Goal: Task Accomplishment & Management: Complete application form

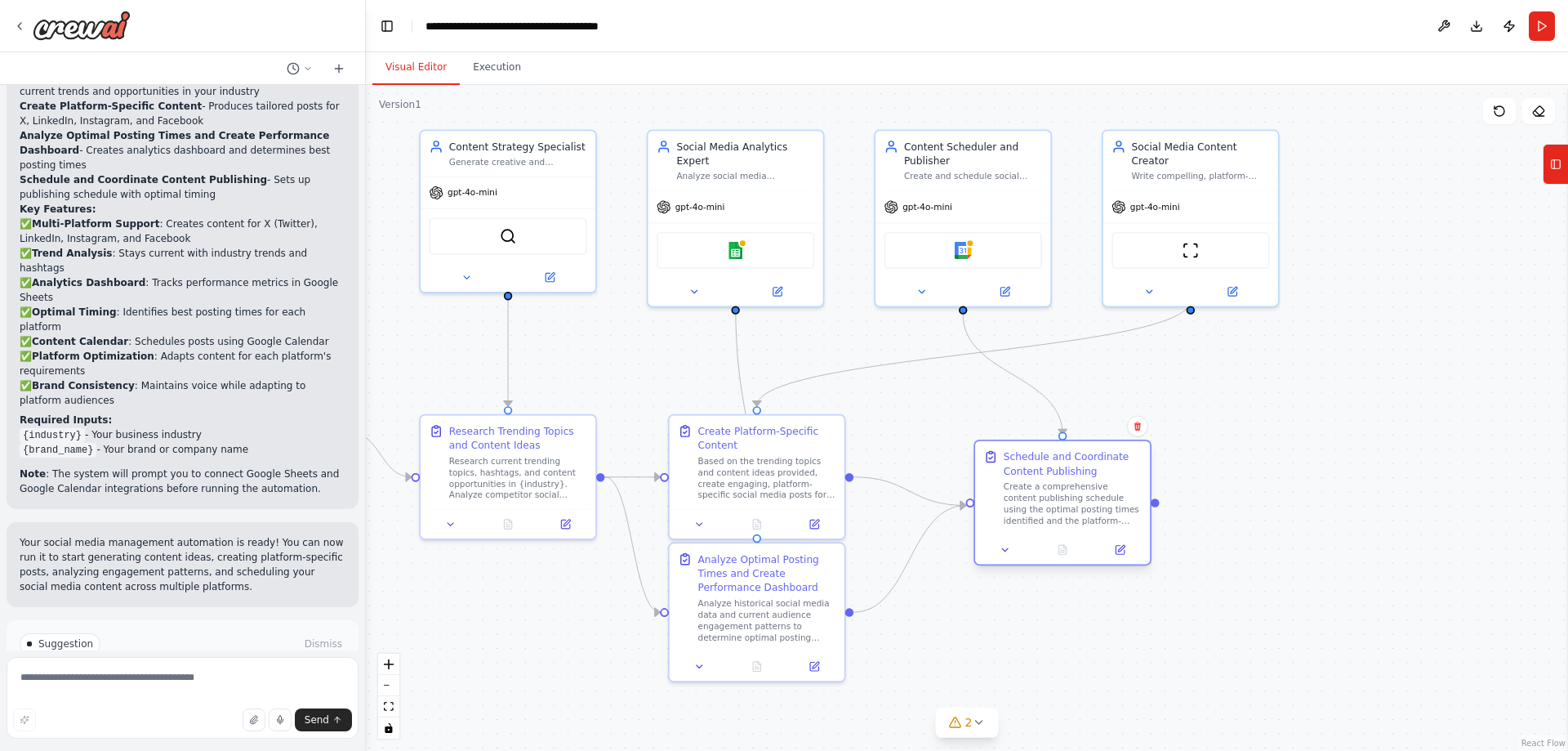
drag, startPoint x: 1016, startPoint y: 448, endPoint x: 1080, endPoint y: 473, distance: 68.7
click at [1080, 473] on div "Schedule and Coordinate Content Publishing" at bounding box center [1072, 463] width 138 height 29
click at [1007, 552] on icon at bounding box center [1005, 549] width 12 height 12
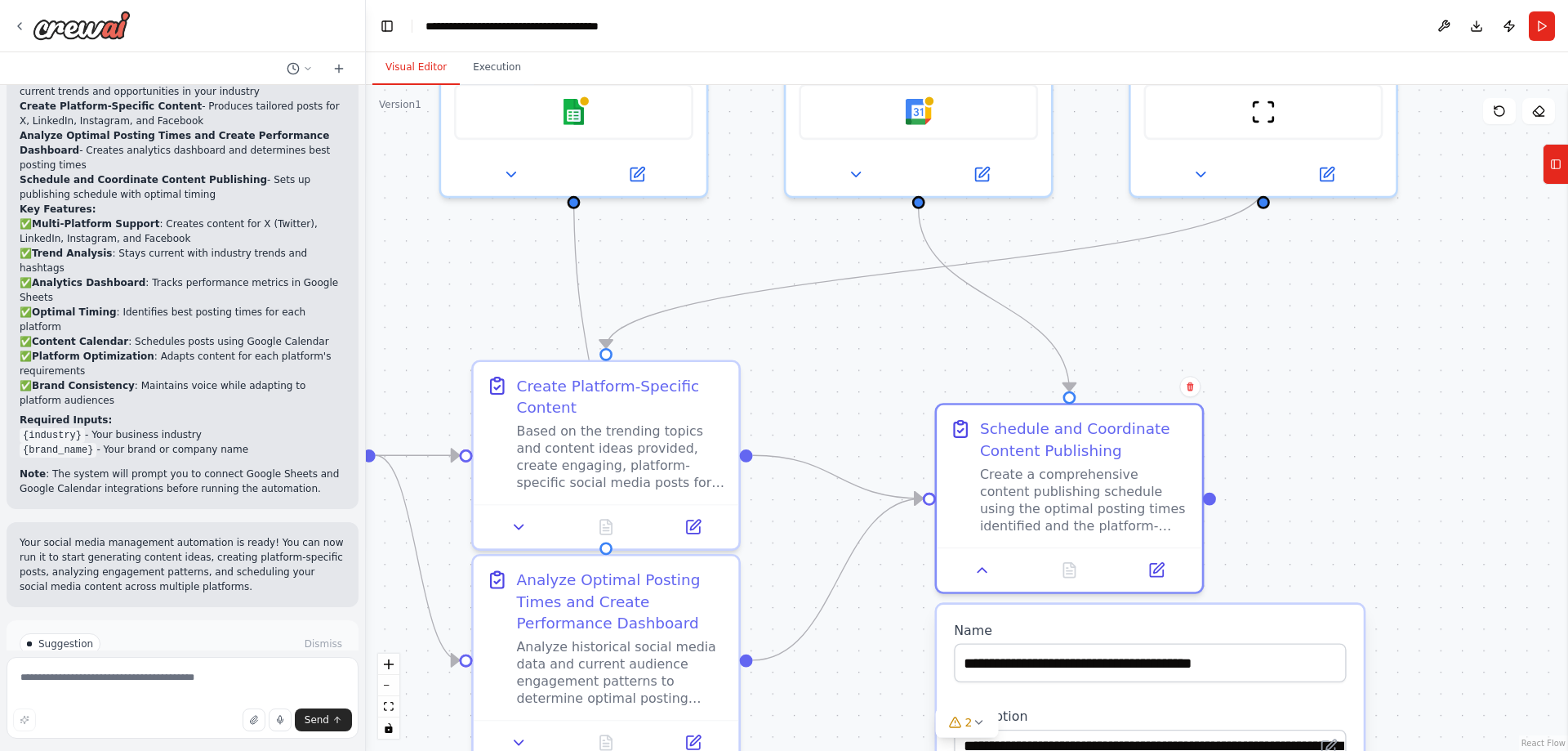
drag, startPoint x: 1436, startPoint y: 492, endPoint x: 1324, endPoint y: 298, distance: 224.0
click at [1326, 303] on div ".deletable-edge-delete-btn { width: 20px; height: 20px; border: 0px solid #ffff…" at bounding box center [967, 417] width 1202 height 665
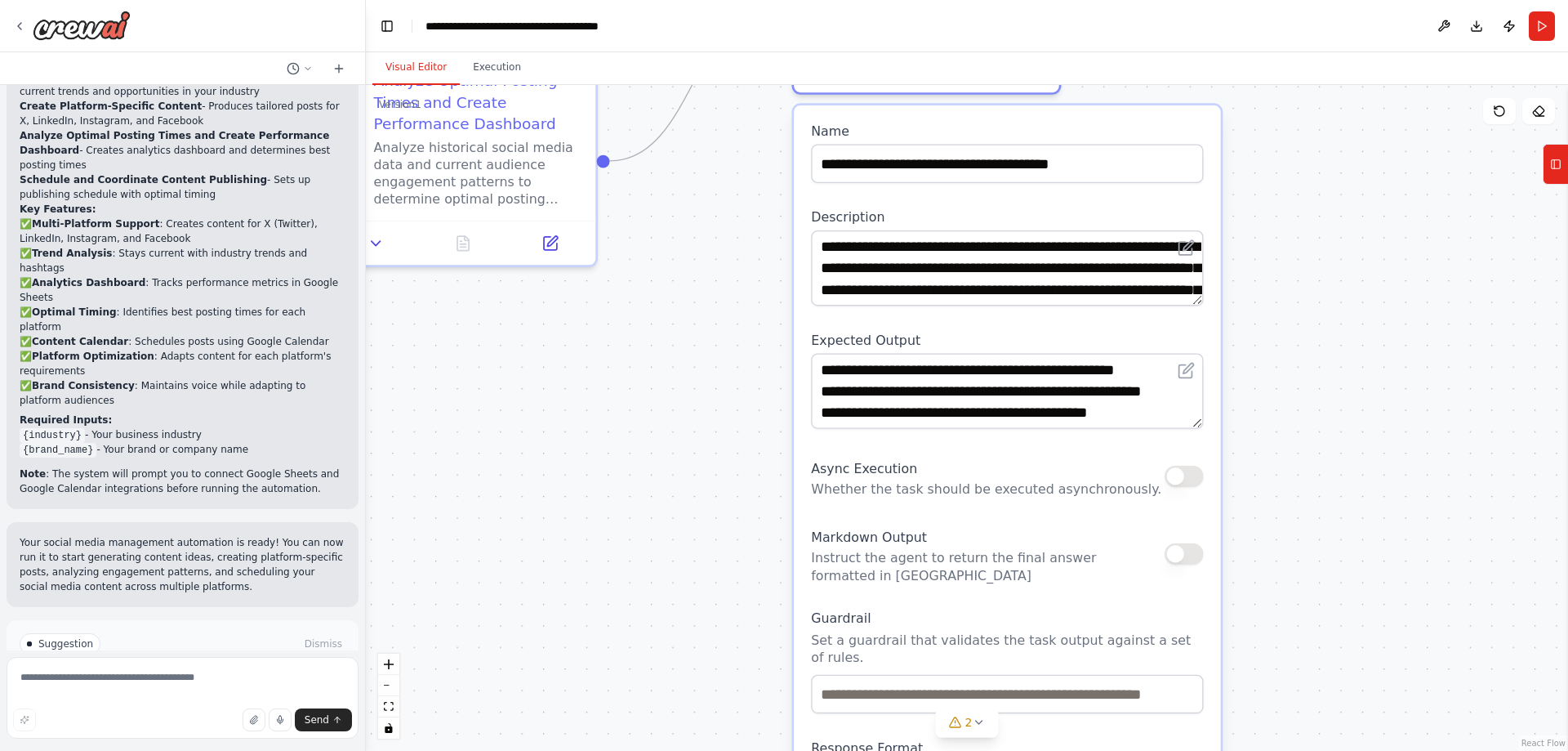
drag, startPoint x: 1331, startPoint y: 389, endPoint x: 1305, endPoint y: 235, distance: 156.2
click at [1306, 234] on div ".deletable-edge-delete-btn { width: 20px; height: 20px; border: 0px solid #ffff…" at bounding box center [967, 417] width 1202 height 665
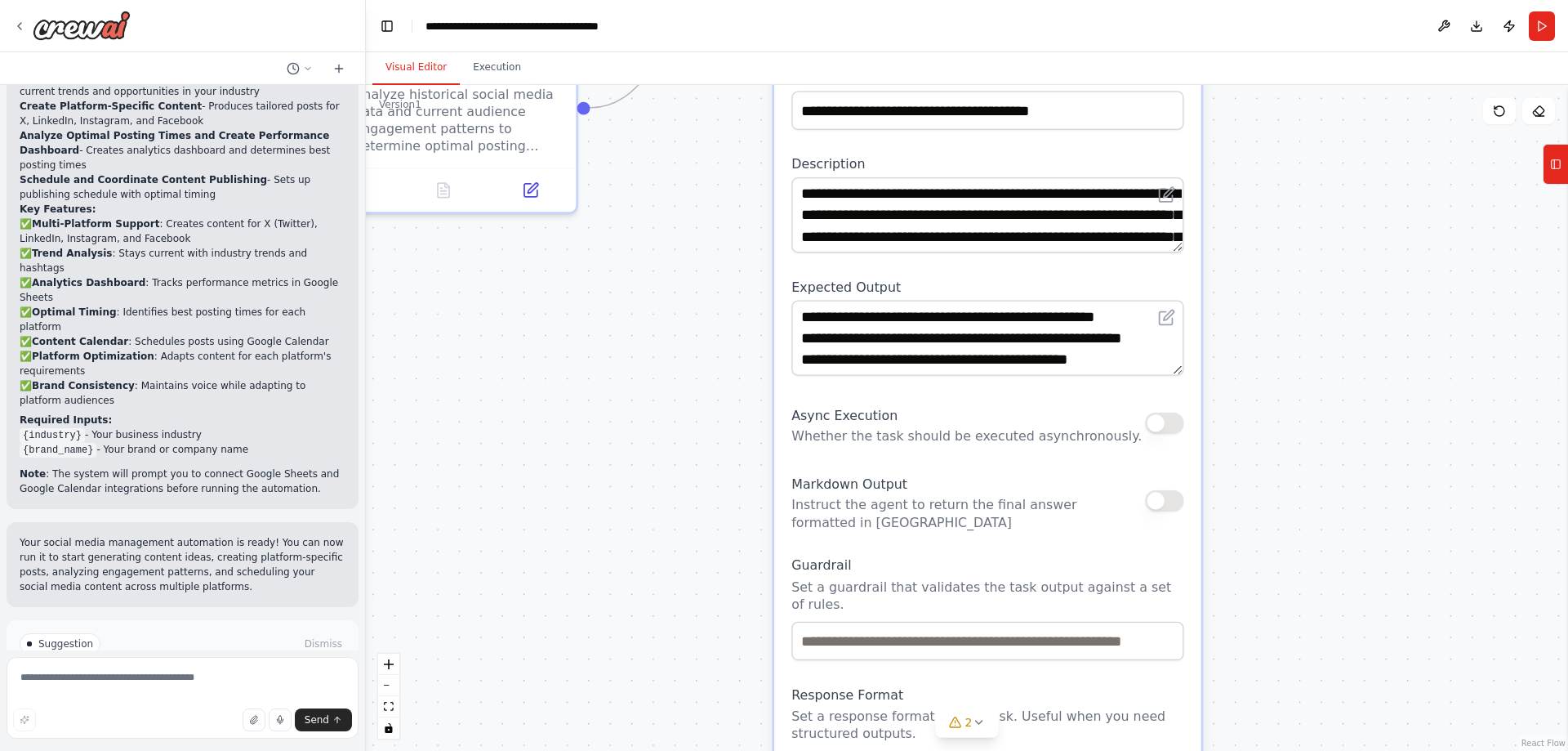
drag, startPoint x: 1298, startPoint y: 359, endPoint x: 1275, endPoint y: 301, distance: 62.4
click at [1275, 302] on div ".deletable-edge-delete-btn { width: 20px; height: 20px; border: 0px solid #ffff…" at bounding box center [967, 417] width 1202 height 665
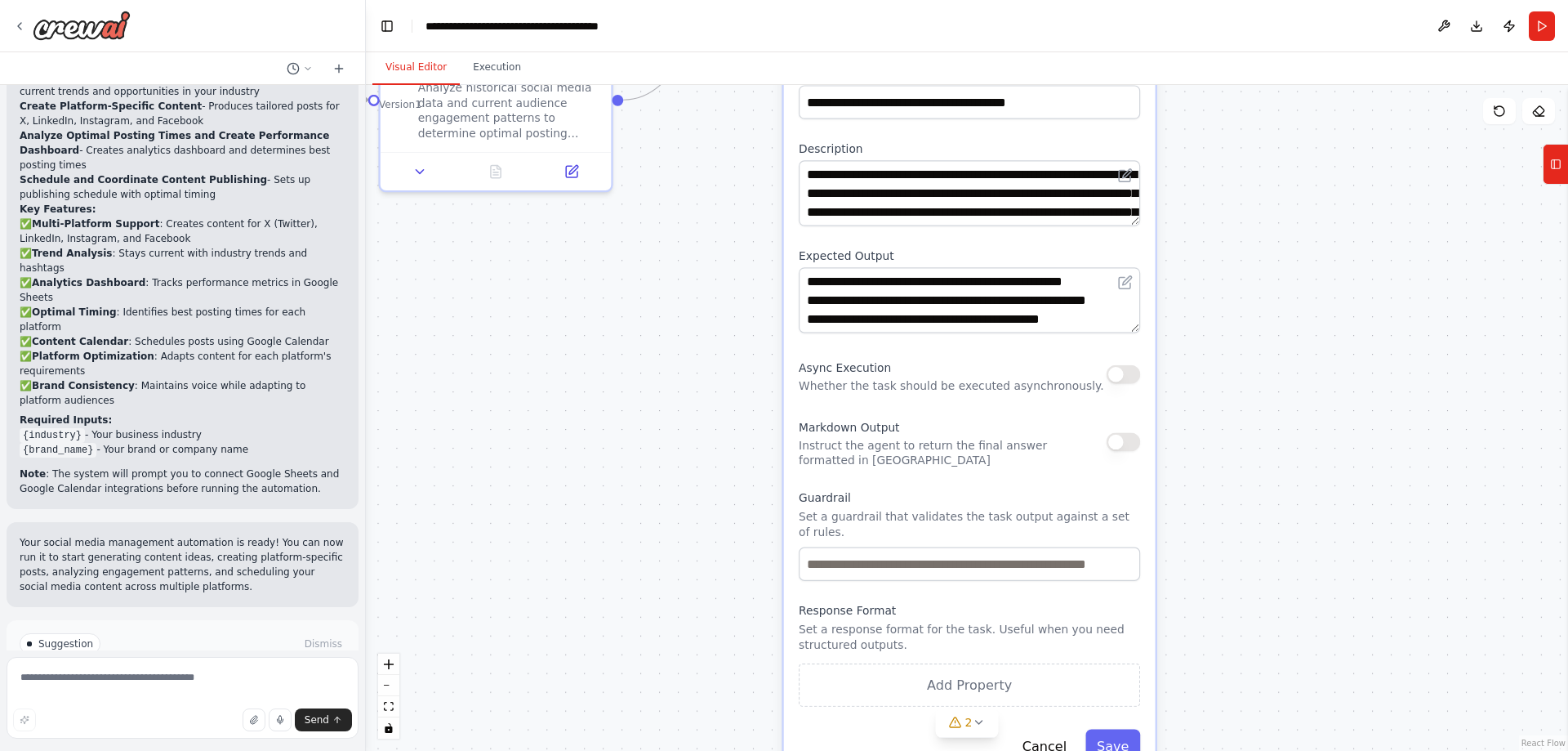
drag, startPoint x: 1270, startPoint y: 504, endPoint x: 1256, endPoint y: 333, distance: 171.6
click at [1256, 333] on div ".deletable-edge-delete-btn { width: 20px; height: 20px; border: 0px solid #ffff…" at bounding box center [967, 417] width 1202 height 665
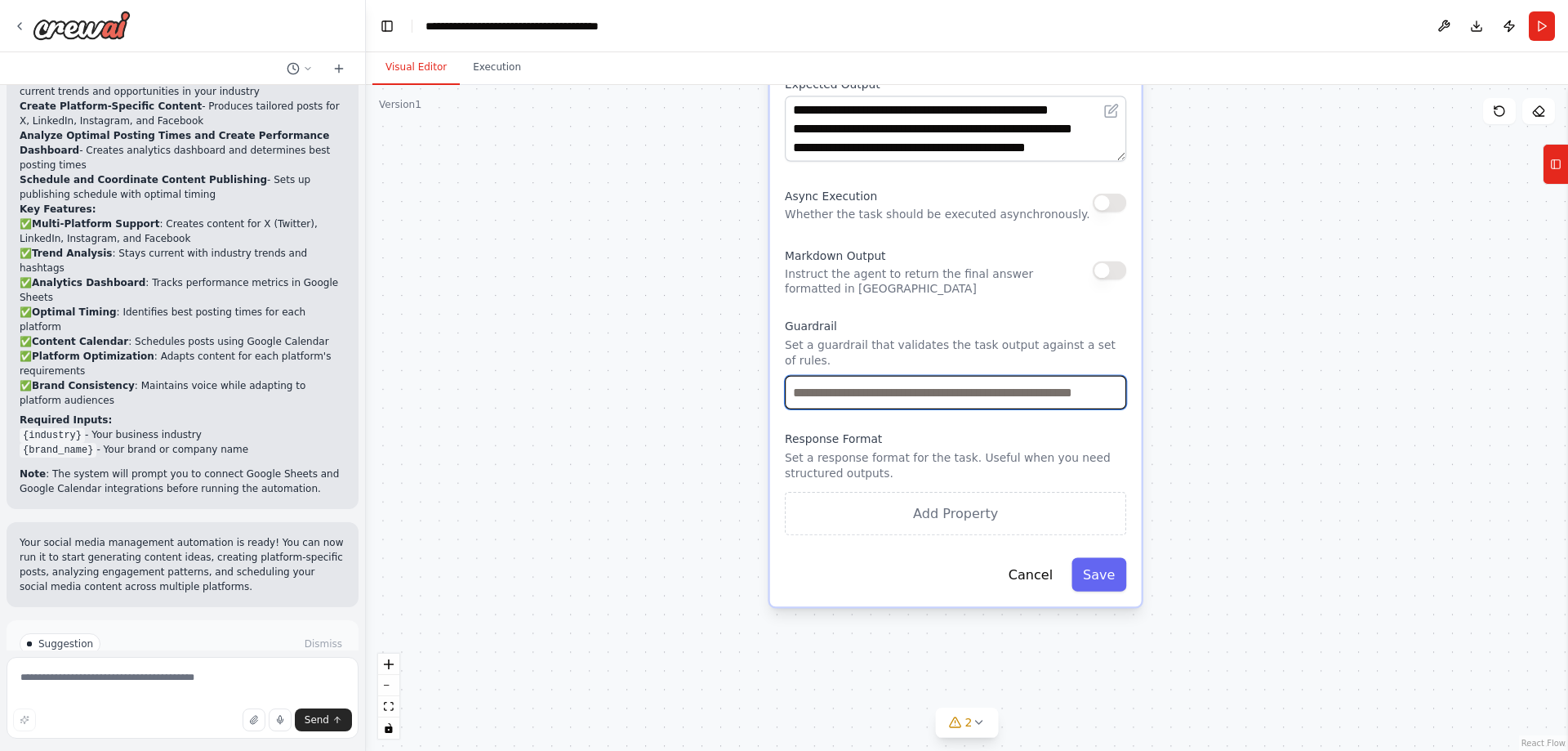
click at [943, 388] on input "text" at bounding box center [955, 392] width 342 height 33
click at [1245, 387] on div ".deletable-edge-delete-btn { width: 20px; height: 20px; border: 0px solid #ffff…" at bounding box center [967, 417] width 1202 height 665
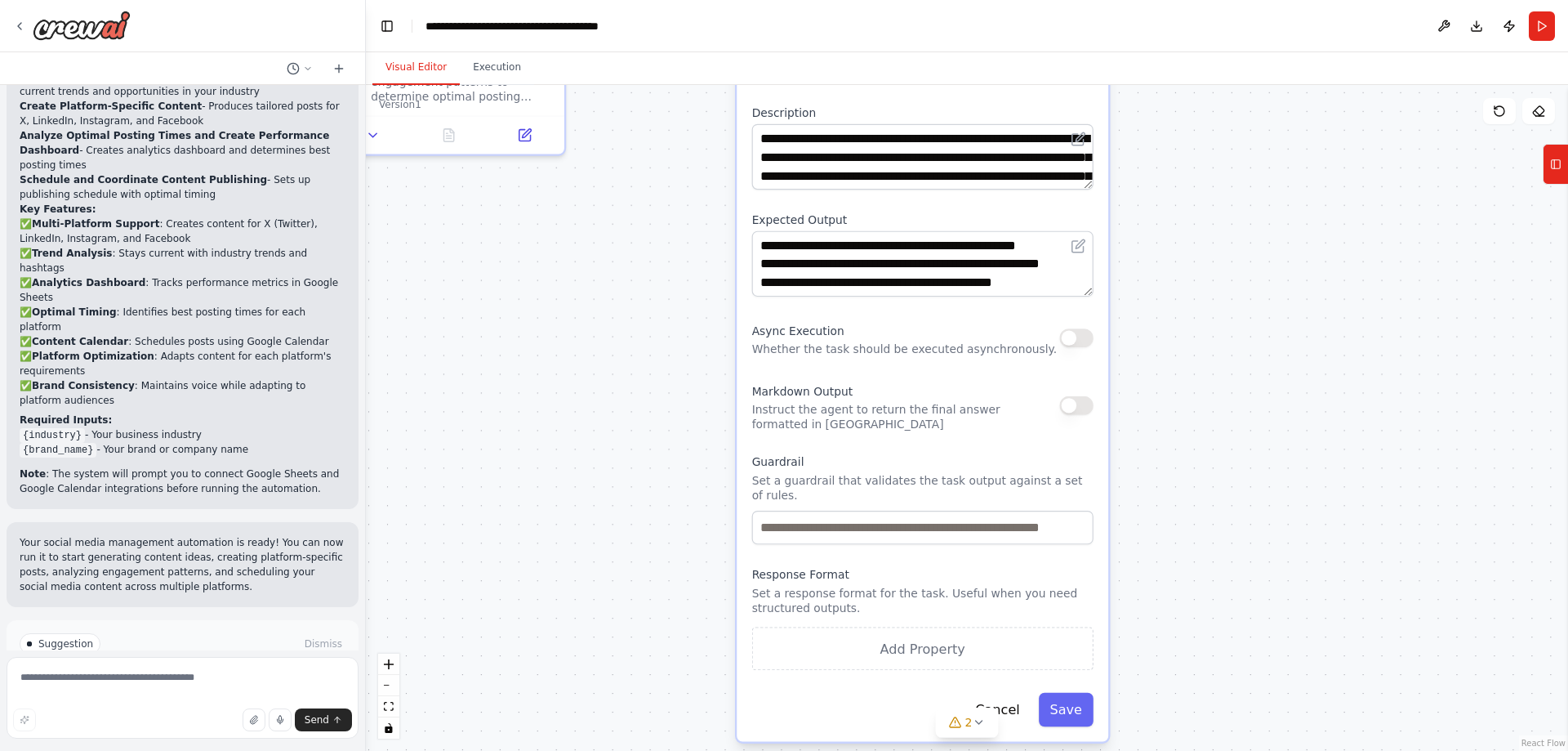
drag, startPoint x: 1259, startPoint y: 274, endPoint x: 1175, endPoint y: 562, distance: 300.0
click at [1178, 552] on div ".deletable-edge-delete-btn { width: 20px; height: 20px; border: 0px solid #ffff…" at bounding box center [967, 417] width 1202 height 665
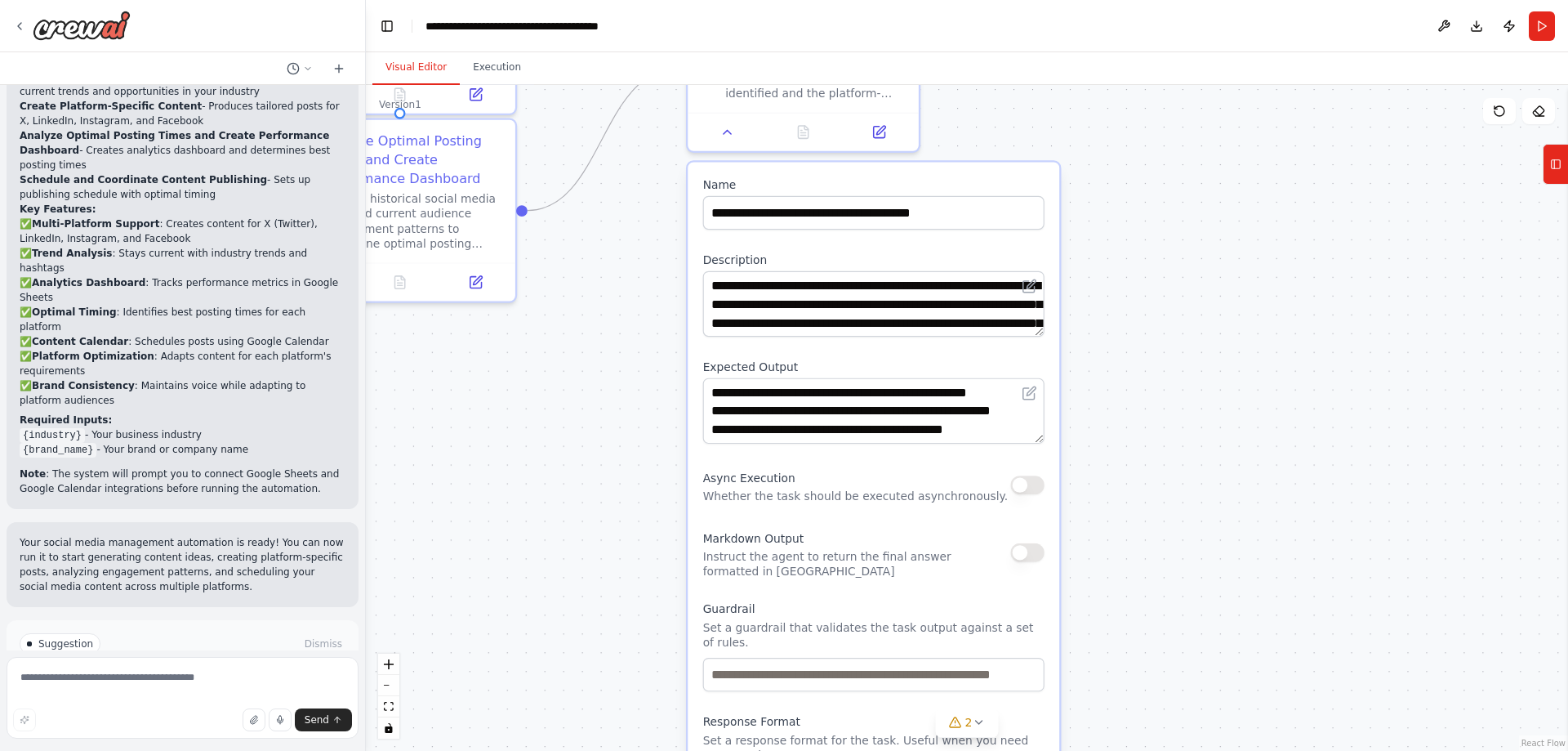
drag, startPoint x: 1136, startPoint y: 446, endPoint x: 1074, endPoint y: 641, distance: 204.6
click at [1076, 635] on div ".deletable-edge-delete-btn { width: 20px; height: 20px; border: 0px solid #ffff…" at bounding box center [967, 417] width 1202 height 665
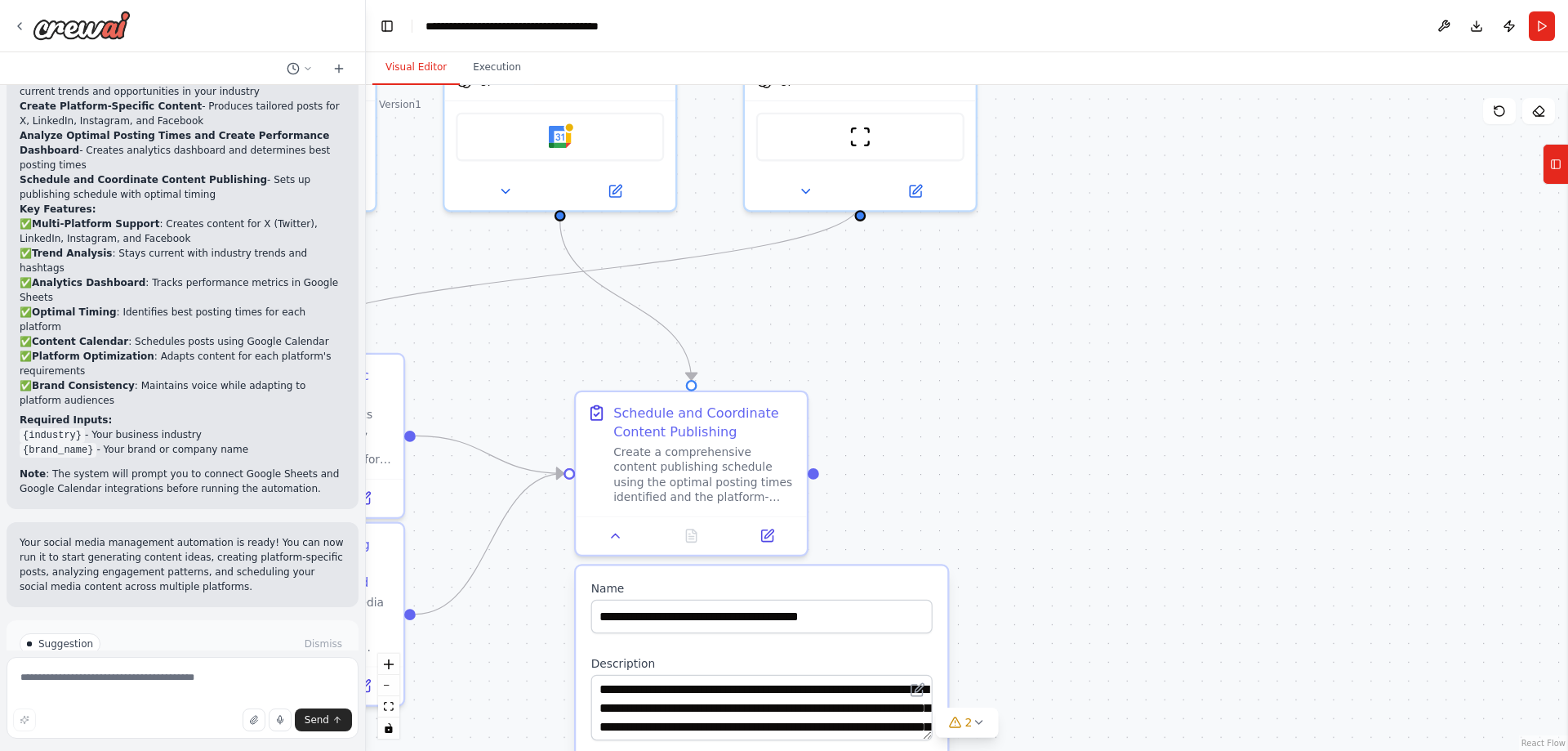
drag, startPoint x: 1101, startPoint y: 346, endPoint x: 1086, endPoint y: 454, distance: 109.0
click at [1087, 452] on div ".deletable-edge-delete-btn { width: 20px; height: 20px; border: 0px solid #ffff…" at bounding box center [967, 417] width 1202 height 665
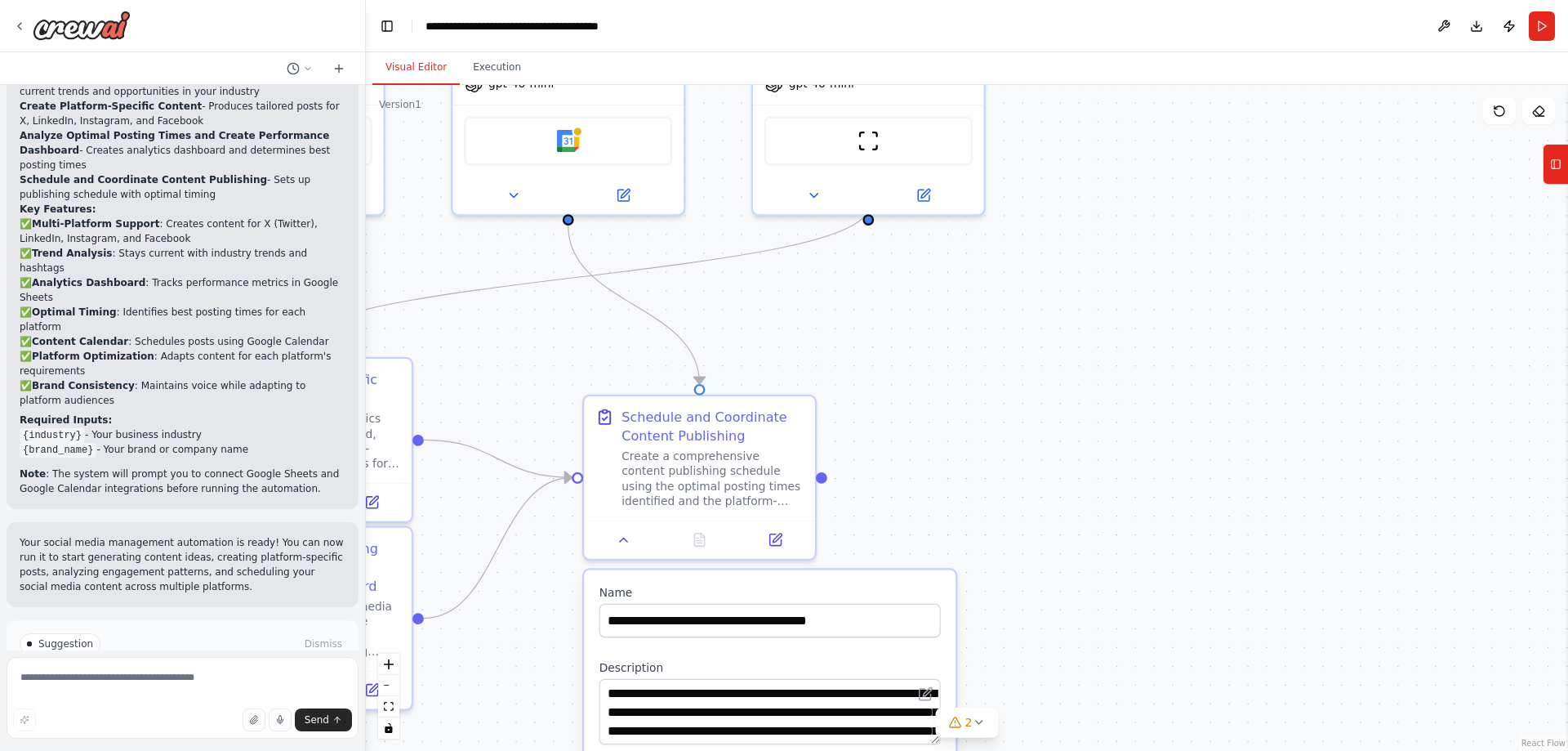
drag, startPoint x: 1020, startPoint y: 469, endPoint x: 1217, endPoint y: 389, distance: 212.6
click at [1238, 381] on div ".deletable-edge-delete-btn { width: 20px; height: 20px; border: 0px solid #ffff…" at bounding box center [967, 417] width 1202 height 665
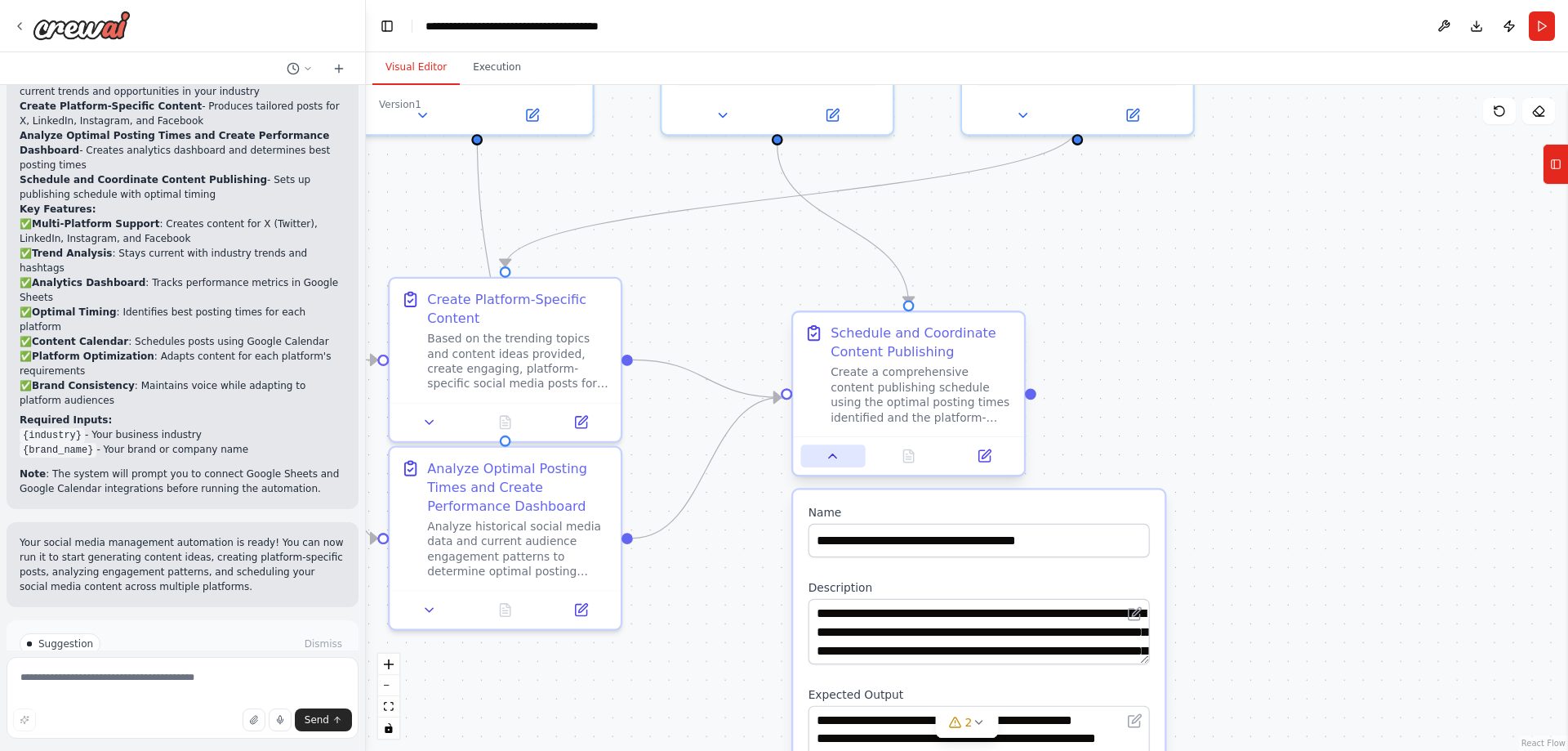
click at [830, 465] on button at bounding box center [833, 455] width 65 height 23
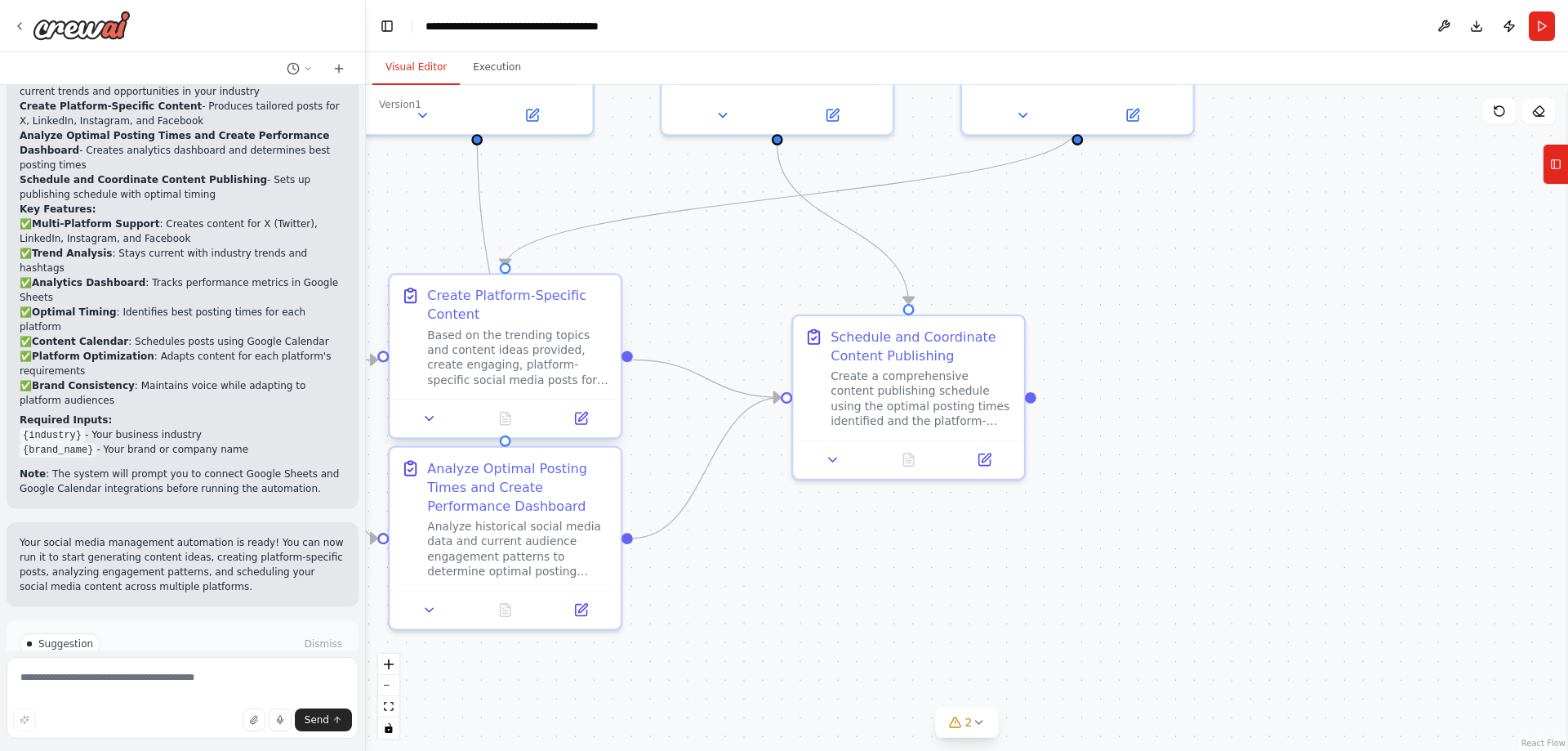
click at [433, 439] on div "Create Platform-Specific Content Based on the trending topics and content ideas…" at bounding box center [505, 356] width 234 height 166
click at [433, 424] on icon at bounding box center [429, 418] width 14 height 14
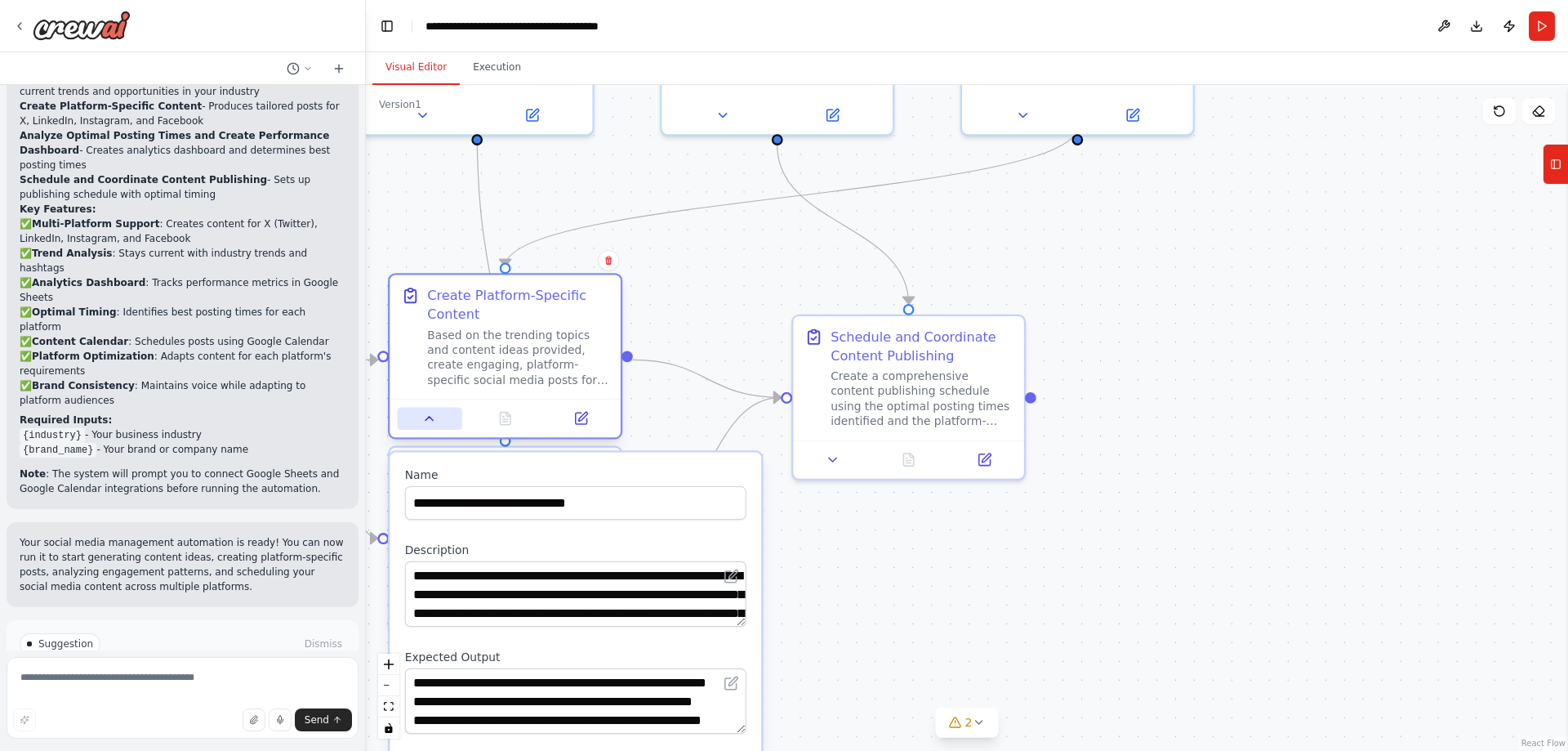
click at [430, 417] on icon at bounding box center [429, 418] width 7 height 5
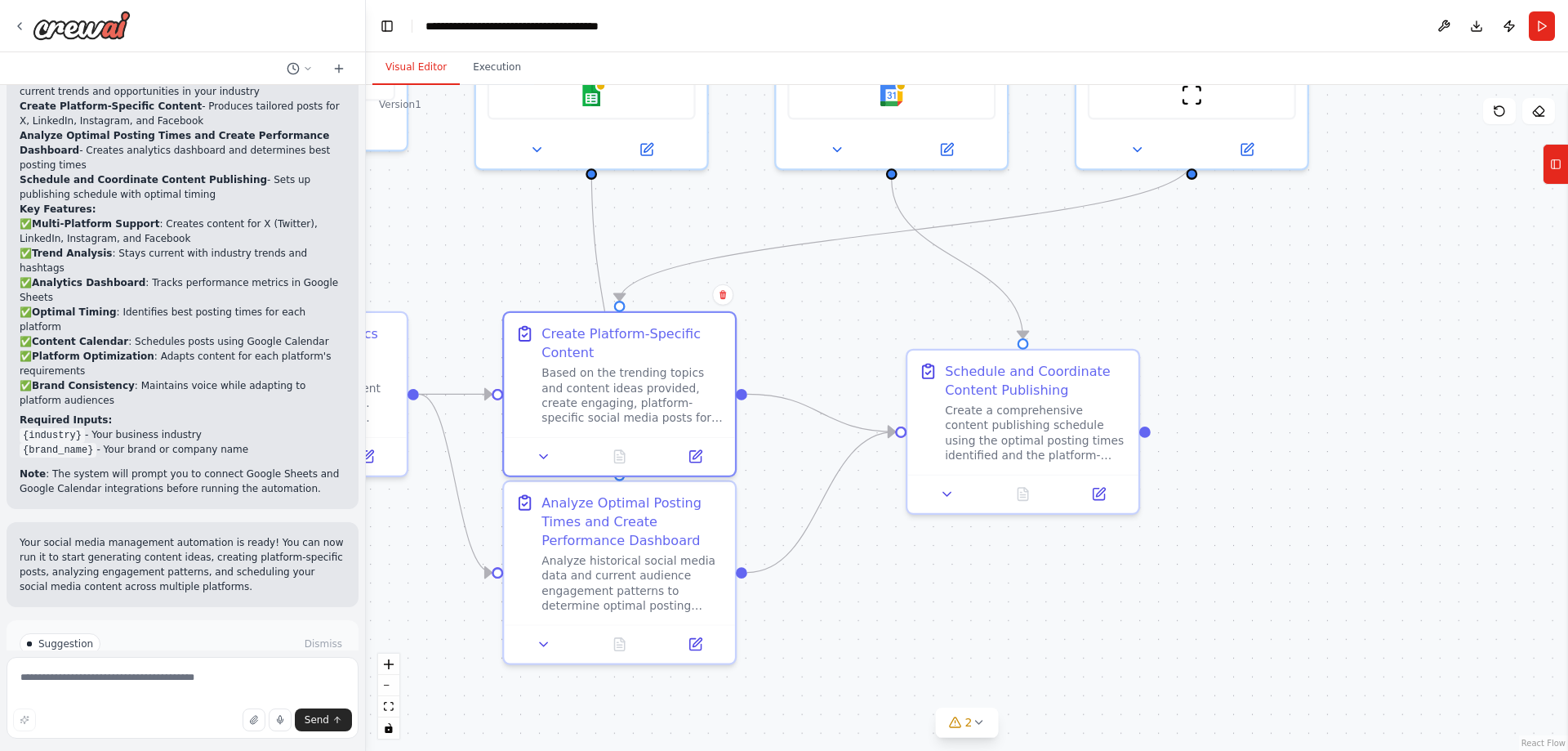
drag, startPoint x: 1325, startPoint y: 326, endPoint x: 1383, endPoint y: 330, distance: 58.1
click at [1367, 326] on div ".deletable-edge-delete-btn { width: 20px; height: 20px; border: 0px solid #ffff…" at bounding box center [967, 417] width 1202 height 665
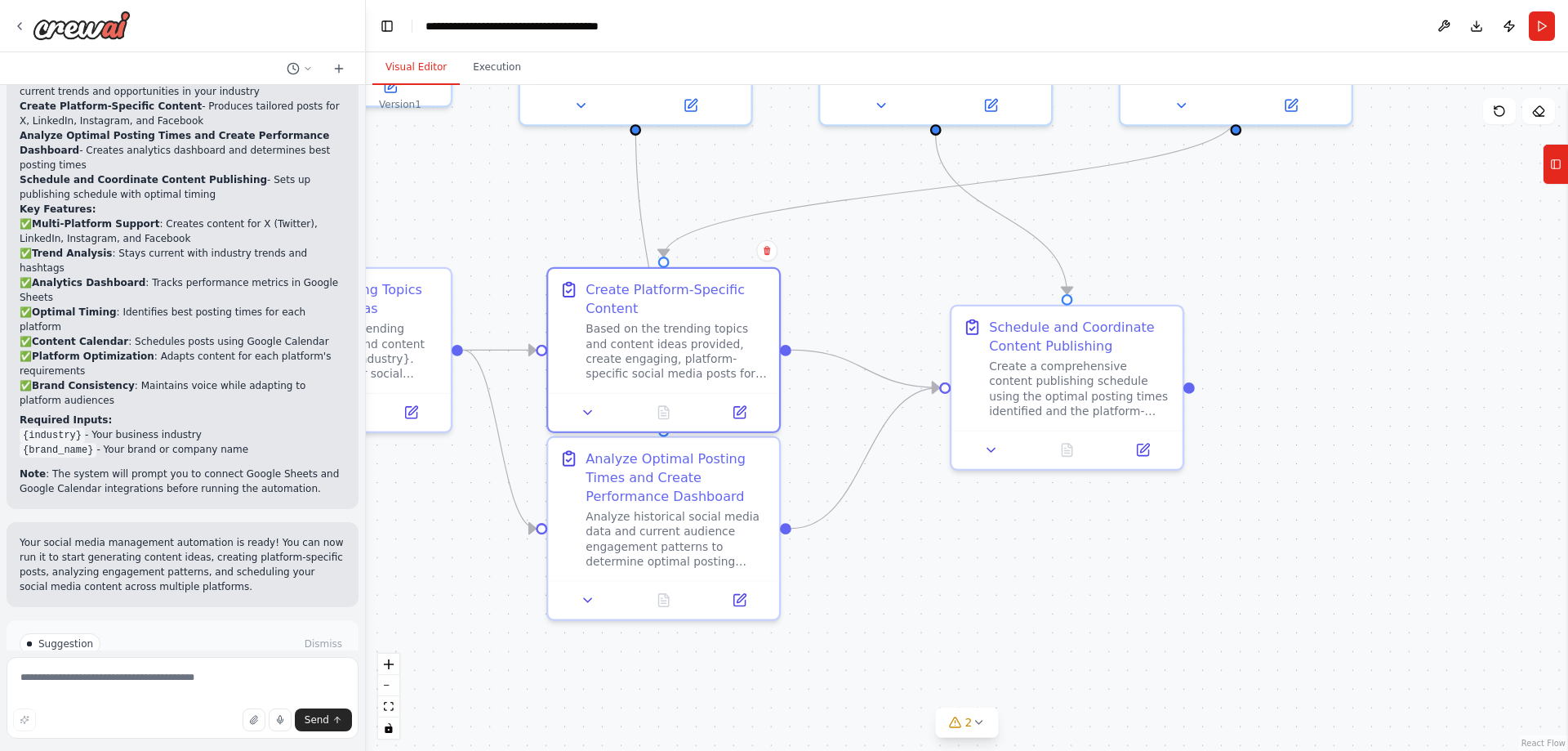
drag, startPoint x: 1278, startPoint y: 268, endPoint x: 1297, endPoint y: 231, distance: 41.6
click at [1295, 233] on div ".deletable-edge-delete-btn { width: 20px; height: 20px; border: 0px solid #ffff…" at bounding box center [967, 417] width 1202 height 665
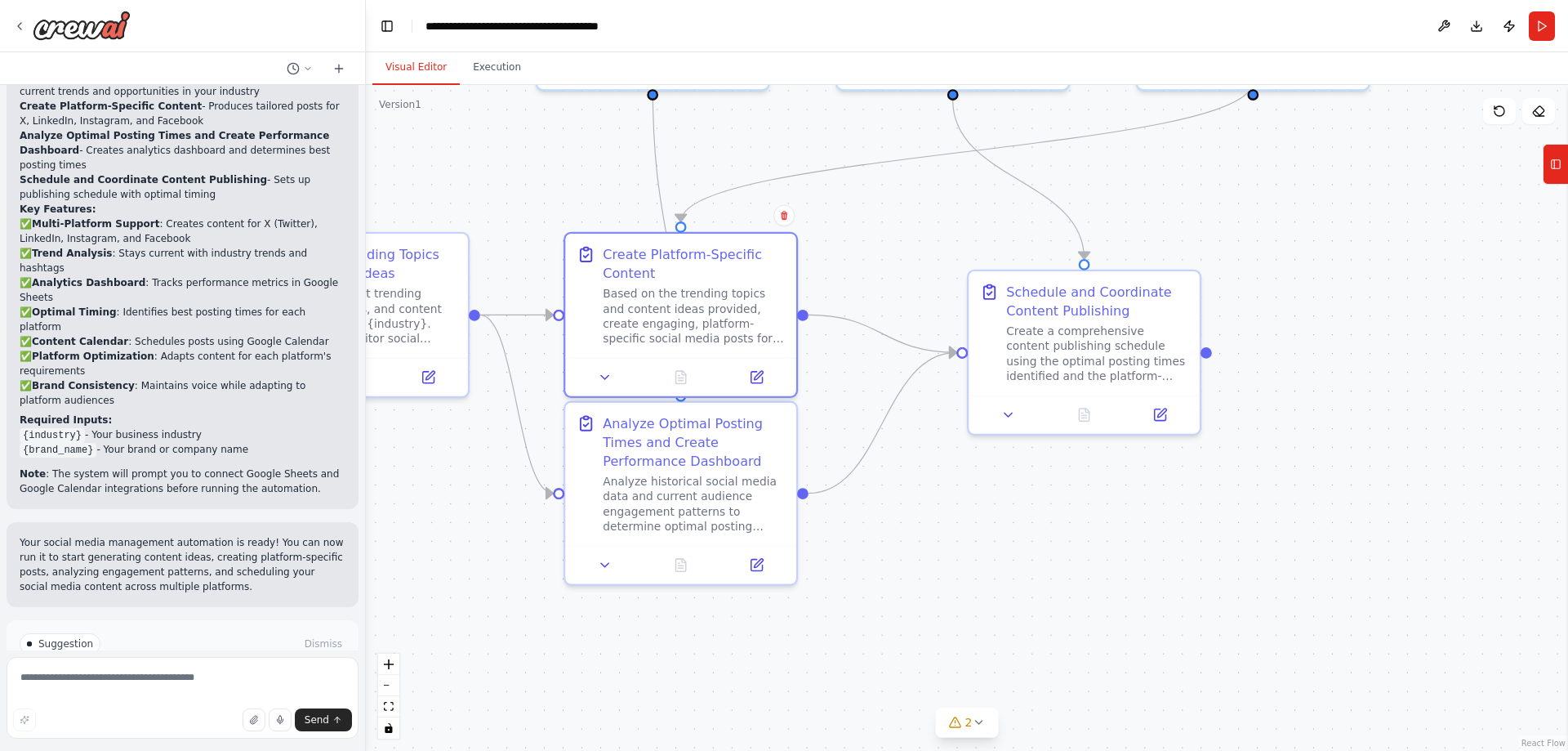
drag, startPoint x: 1312, startPoint y: 236, endPoint x: 1338, endPoint y: 237, distance: 26.0
click at [1338, 237] on div ".deletable-edge-delete-btn { width: 20px; height: 20px; border: 0px solid #ffff…" at bounding box center [967, 417] width 1202 height 665
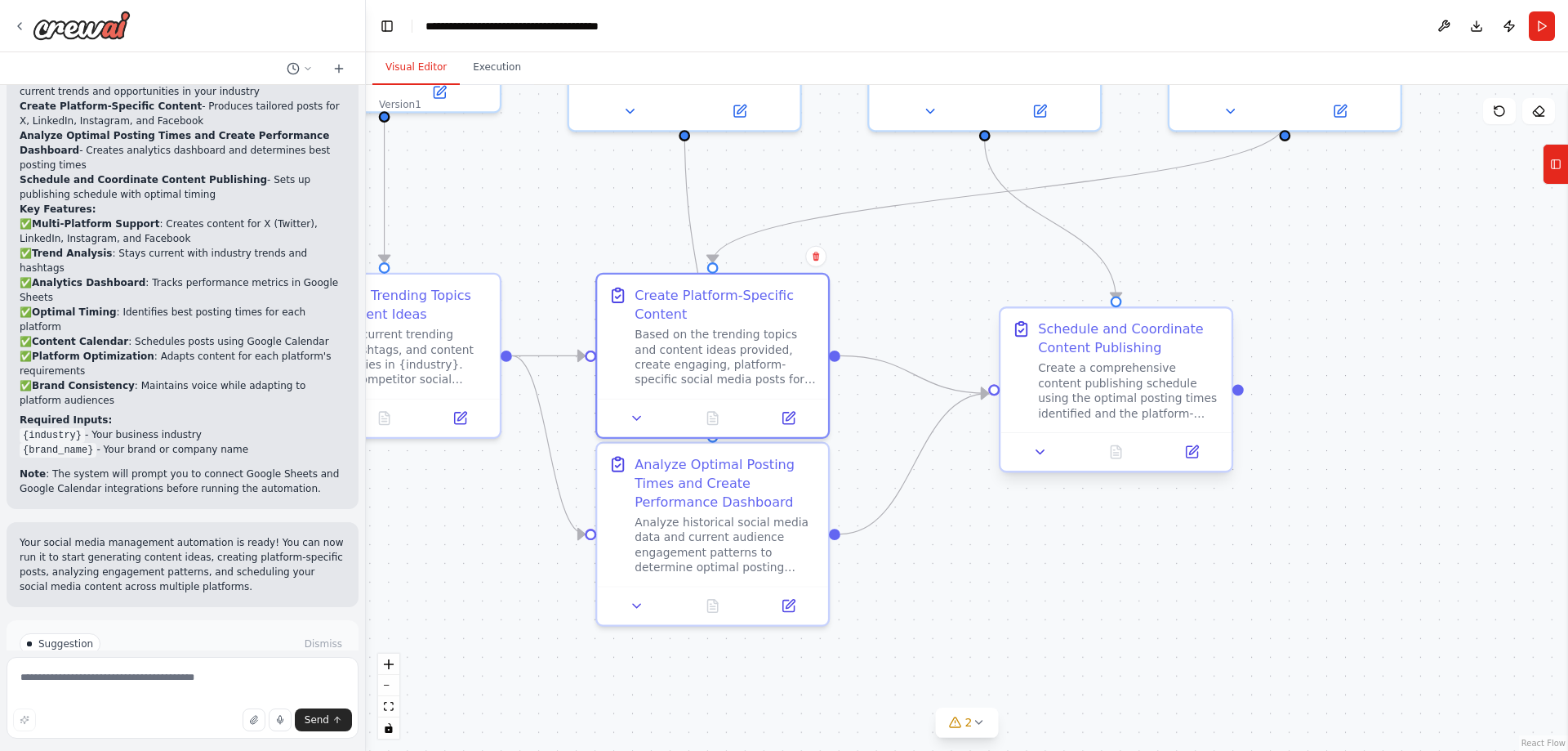
drag, startPoint x: 1016, startPoint y: 215, endPoint x: 1117, endPoint y: 552, distance: 351.8
click at [1105, 435] on div ".deletable-edge-delete-btn { width: 20px; height: 20px; border: 0px solid #ffff…" at bounding box center [967, 417] width 1202 height 665
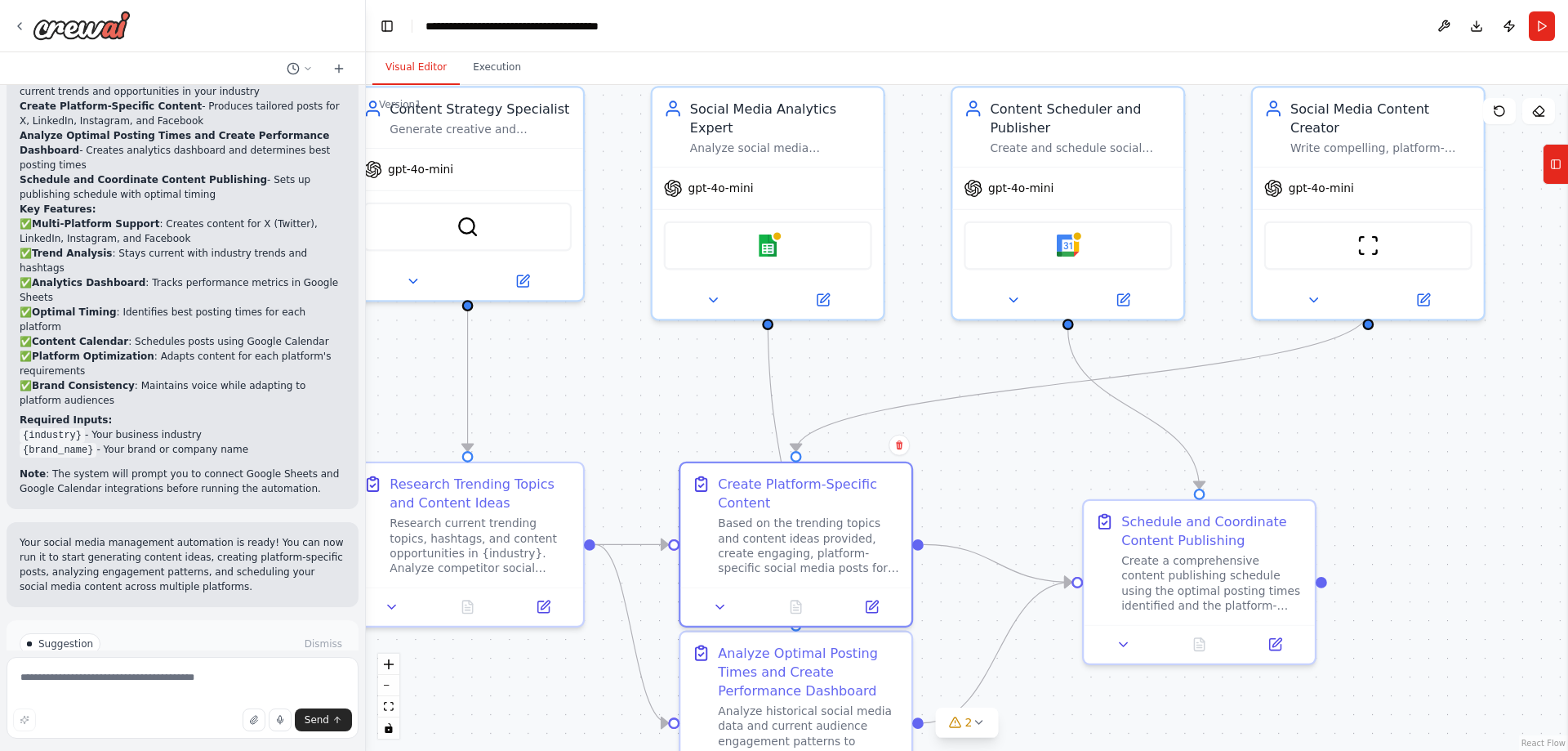
drag, startPoint x: 813, startPoint y: 492, endPoint x: 856, endPoint y: 499, distance: 43.6
click at [849, 498] on div ".deletable-edge-delete-btn { width: 20px; height: 20px; border: 0px solid #ffff…" at bounding box center [967, 417] width 1202 height 665
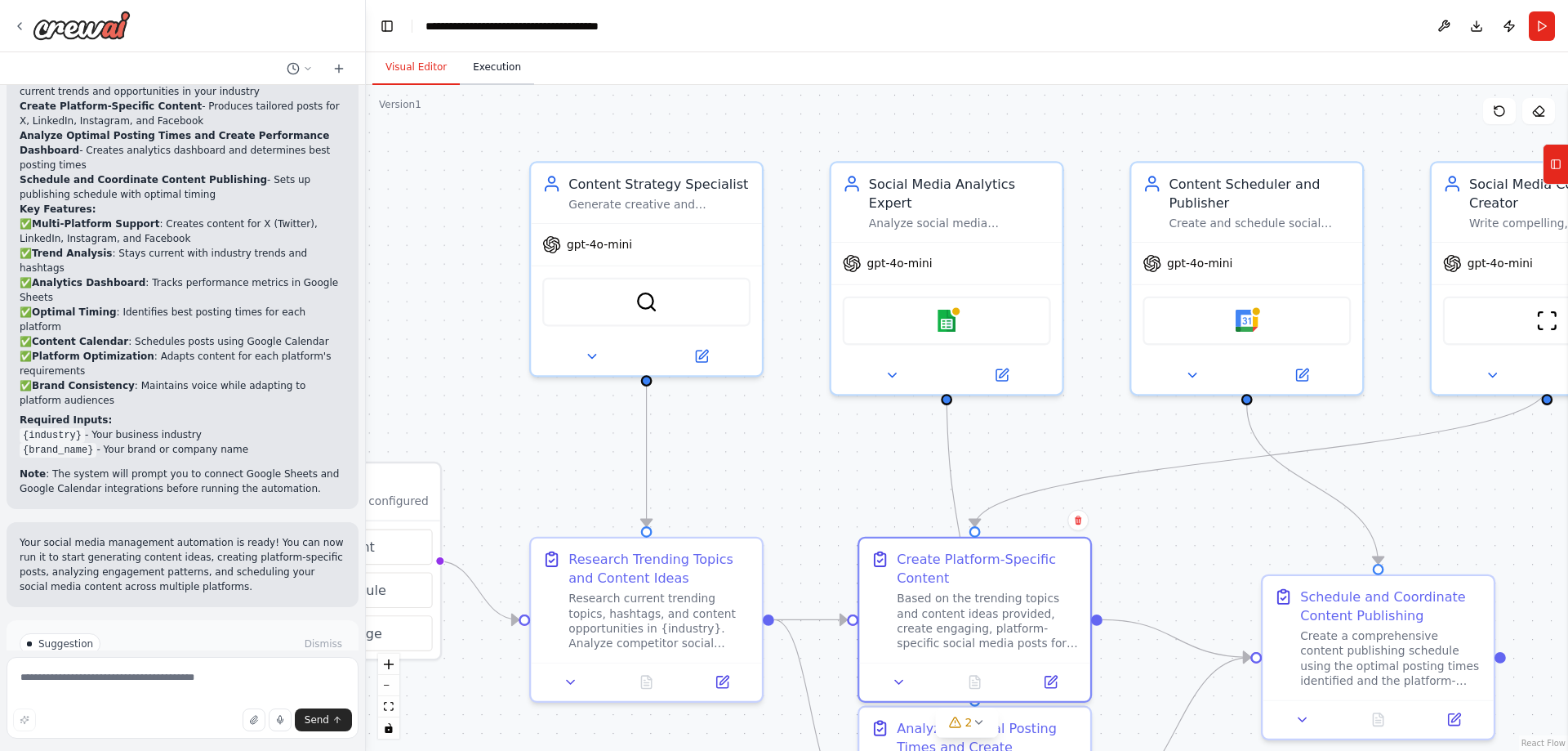
click at [490, 67] on button "Execution" at bounding box center [497, 68] width 74 height 34
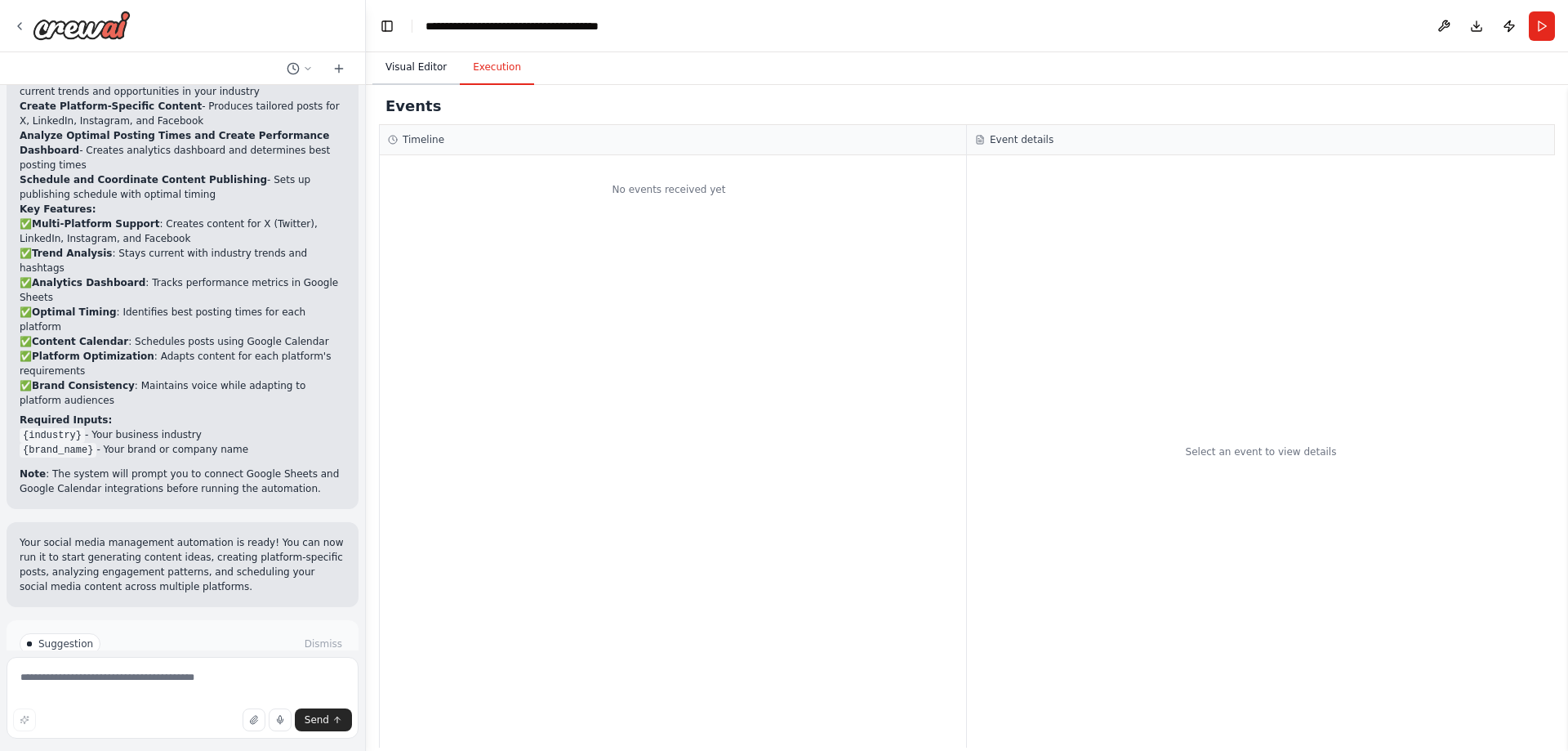
click at [414, 67] on button "Visual Editor" at bounding box center [415, 68] width 87 height 34
click at [498, 65] on button "Execution" at bounding box center [497, 68] width 74 height 34
click at [741, 203] on div "No events received yet" at bounding box center [668, 189] width 578 height 52
click at [1230, 388] on div "Select an event to view details" at bounding box center [1261, 451] width 588 height 592
drag, startPoint x: 1148, startPoint y: 489, endPoint x: 944, endPoint y: 368, distance: 237.2
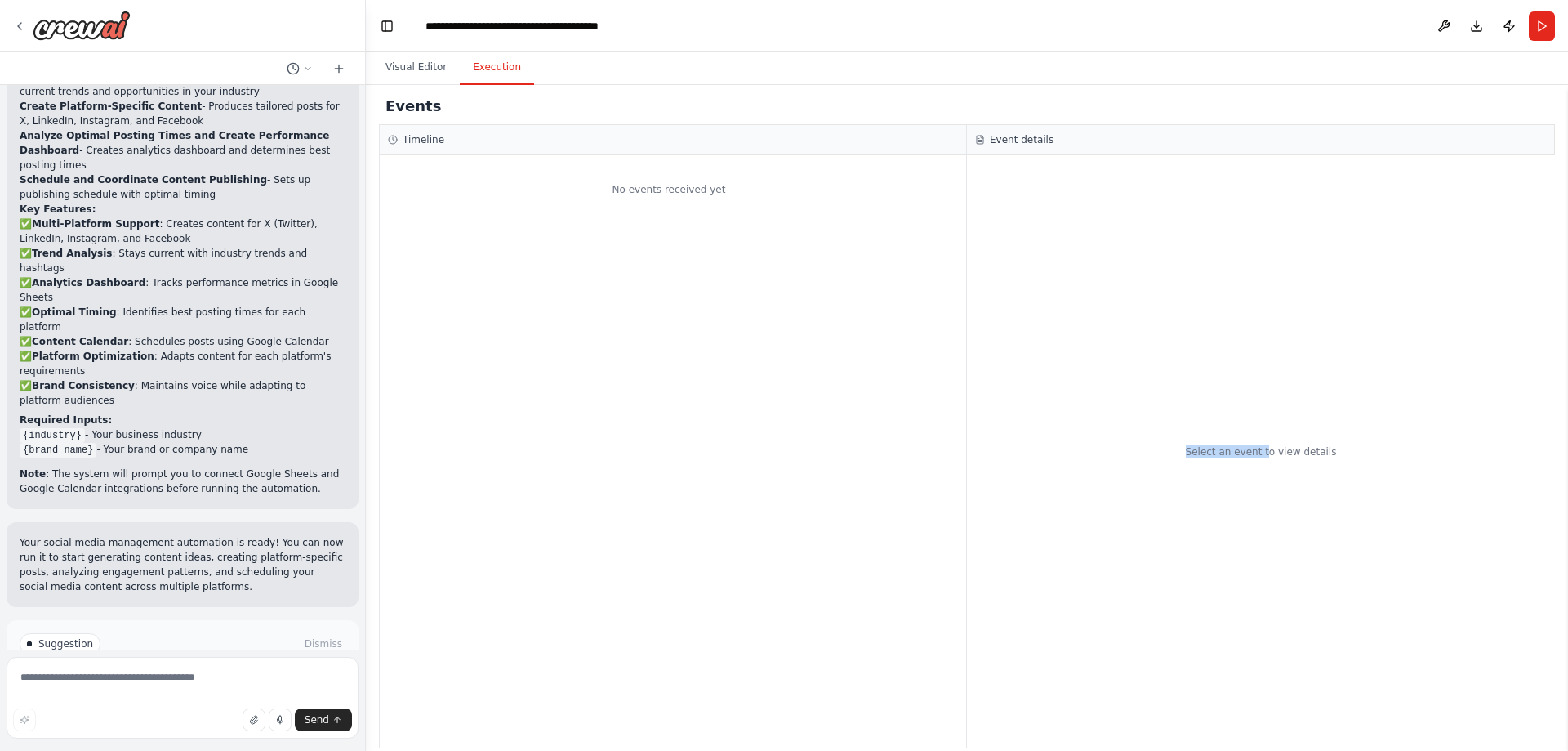
click at [1308, 482] on div "Select an event to view details" at bounding box center [1261, 451] width 588 height 592
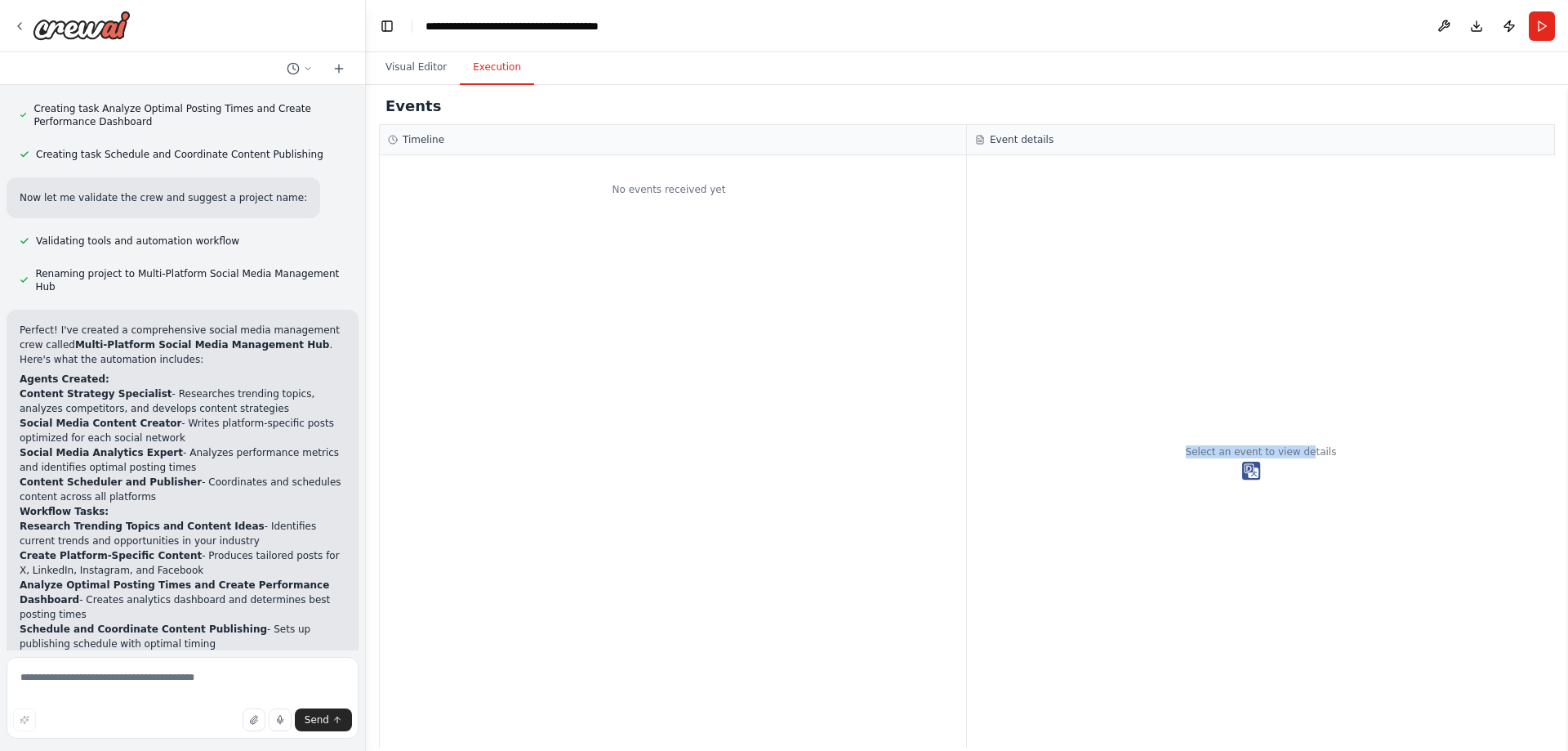
scroll to position [1277, 0]
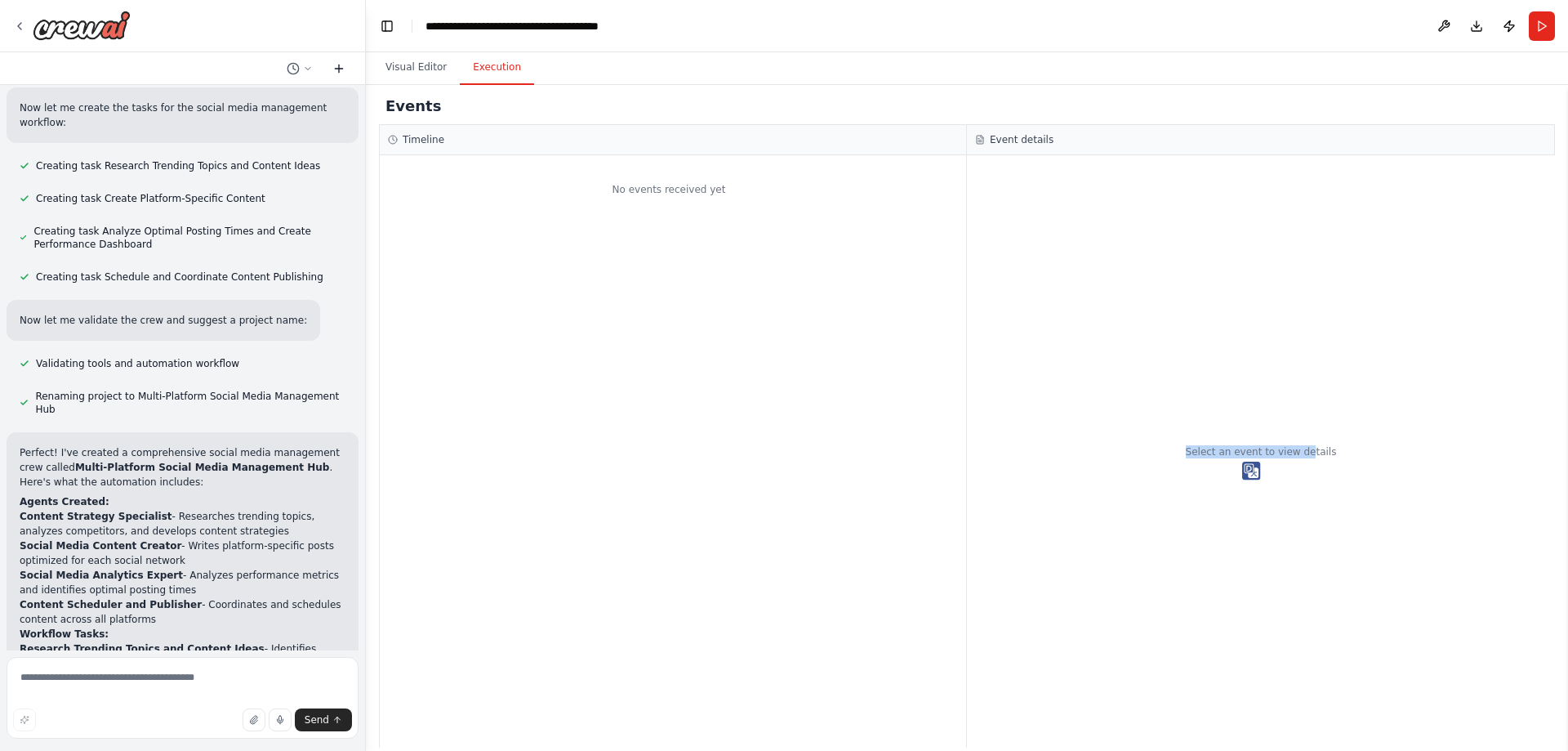
click at [340, 65] on icon at bounding box center [339, 69] width 13 height 13
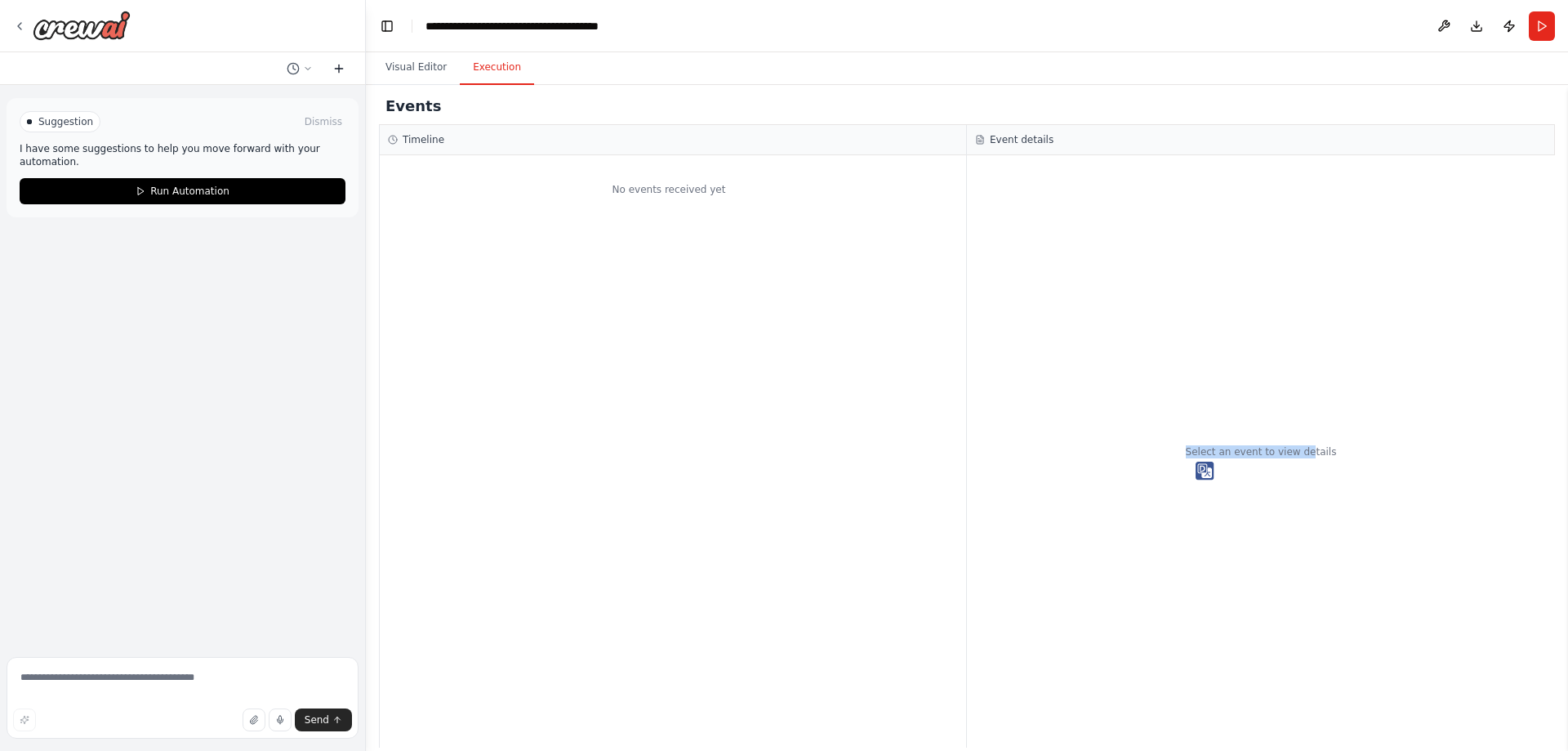
scroll to position [0, 0]
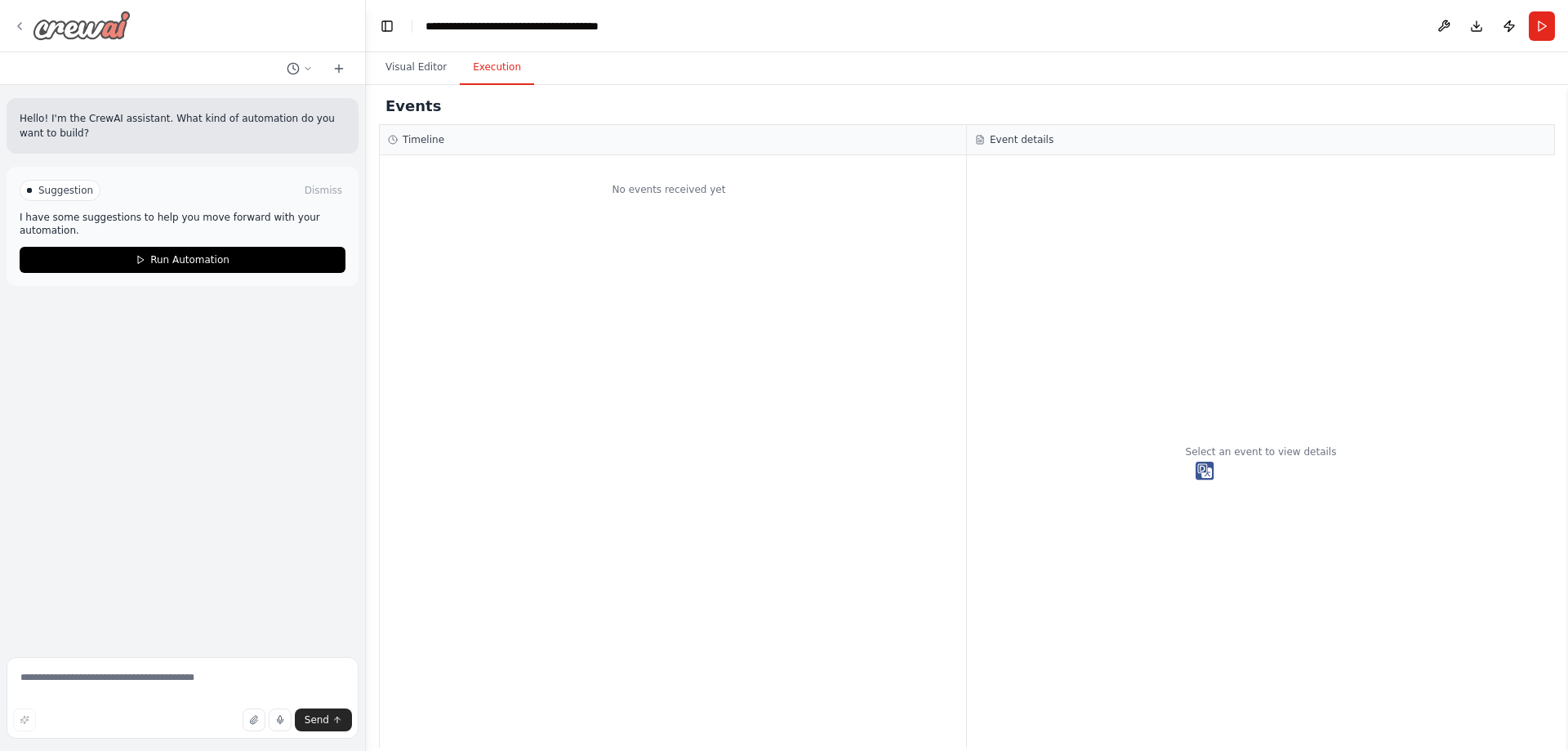
click at [23, 25] on icon at bounding box center [19, 26] width 13 height 13
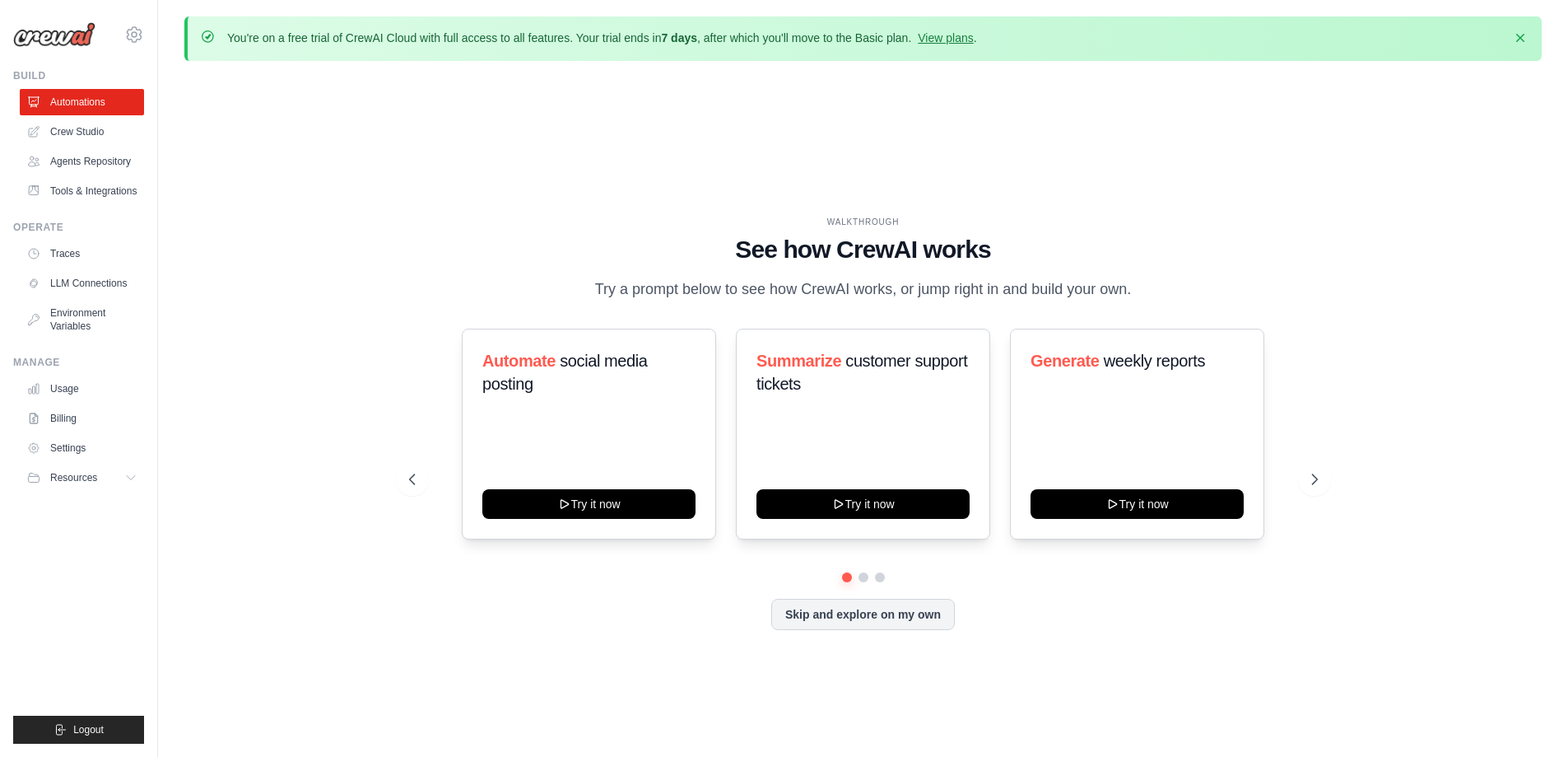
click at [1345, 412] on div "WALKTHROUGH See how CrewAI works Try a prompt below to see how CrewAI works, or…" at bounding box center [863, 436] width 1357 height 723
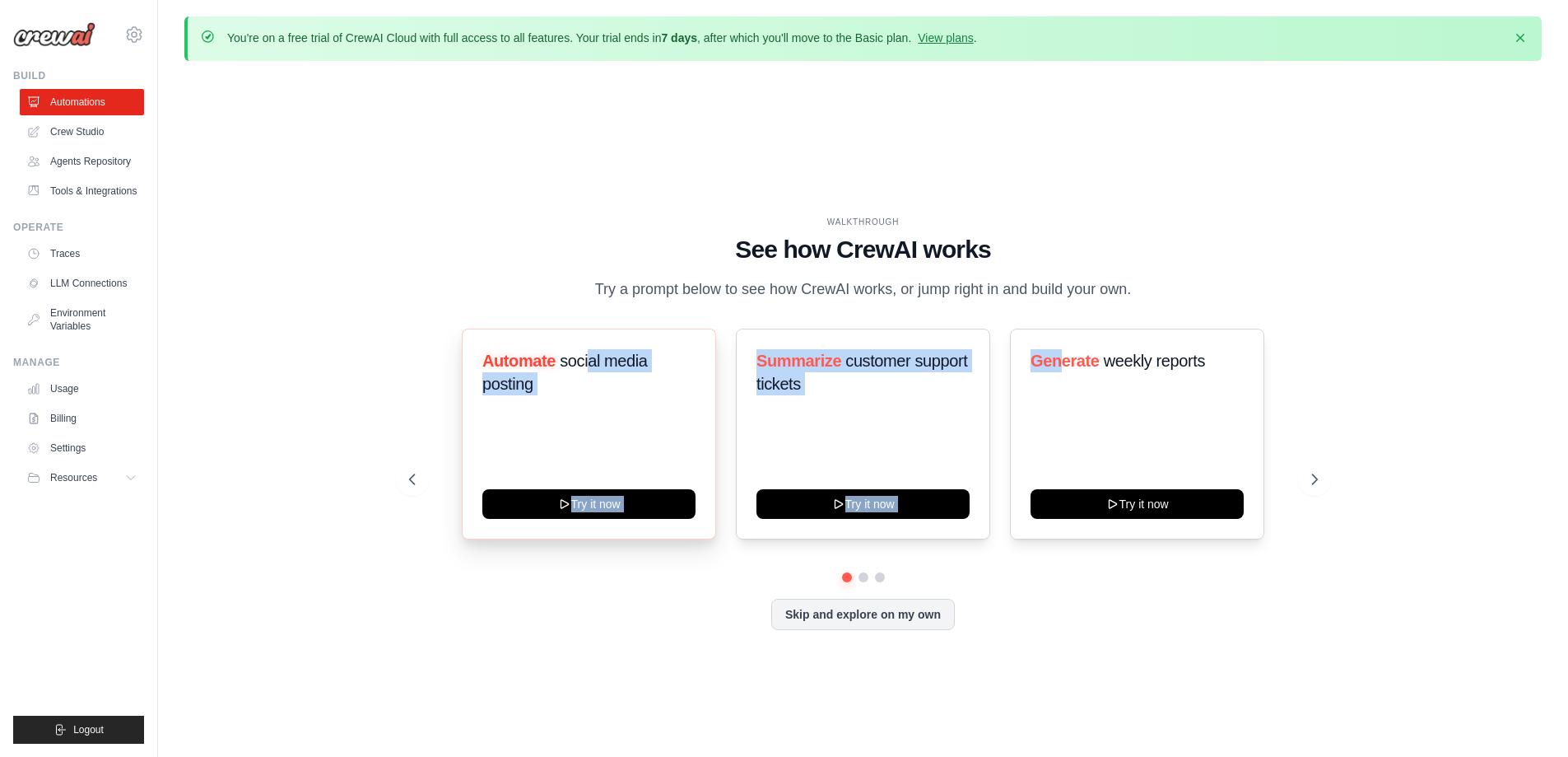
drag, startPoint x: 980, startPoint y: 357, endPoint x: 541, endPoint y: 356, distance: 439.0
click at [575, 356] on div "Automate social media posting Try it now Summarize customer support tickets Try…" at bounding box center [863, 434] width 908 height 211
click at [1330, 481] on button at bounding box center [1315, 479] width 33 height 33
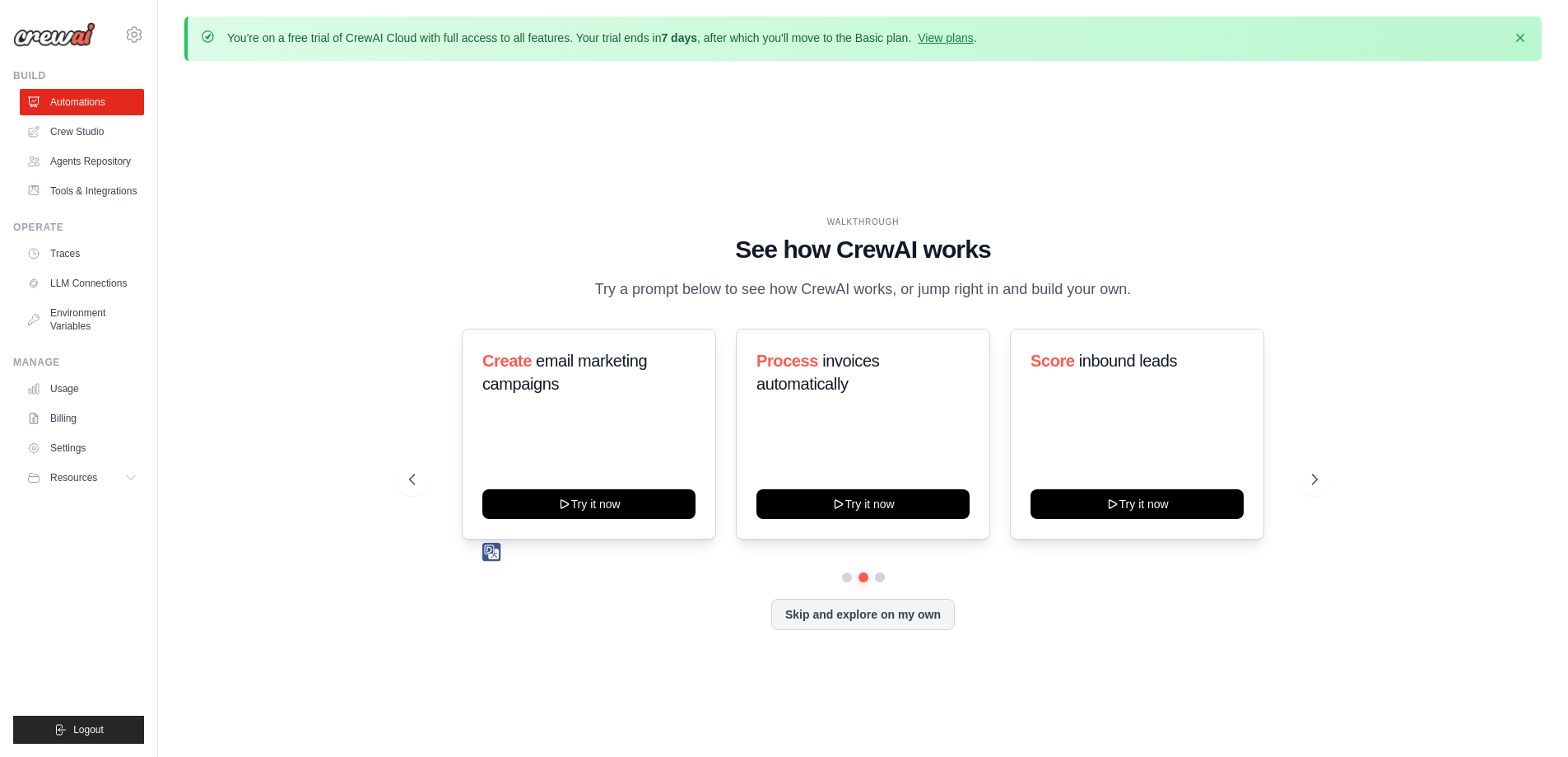
click at [506, 210] on div "WALKTHROUGH See how CrewAI works Try a prompt below to see how CrewAI works, or…" at bounding box center [863, 436] width 1357 height 723
click at [1313, 475] on icon at bounding box center [1316, 479] width 16 height 16
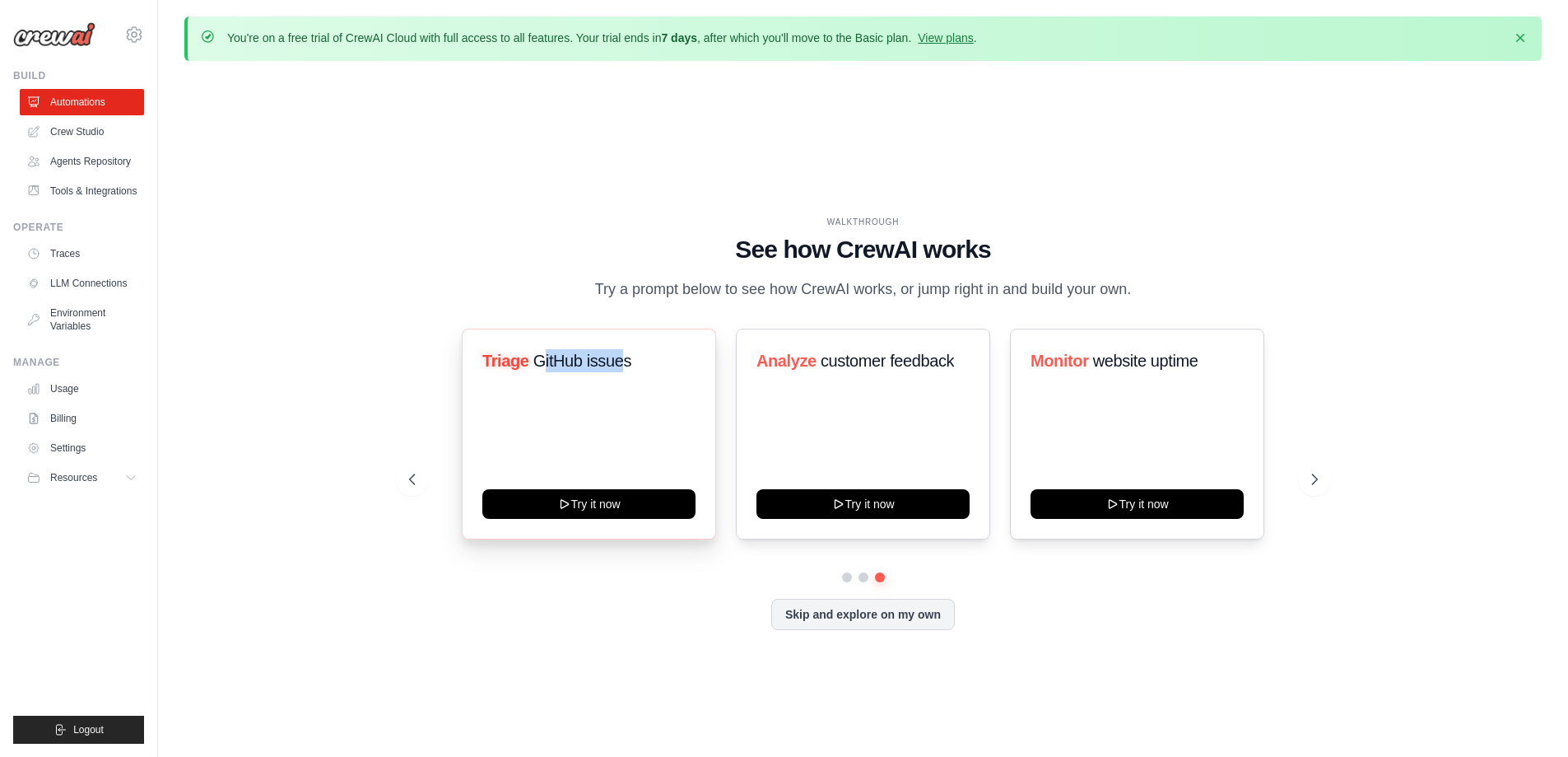
drag, startPoint x: 541, startPoint y: 361, endPoint x: 680, endPoint y: 366, distance: 139.1
click at [641, 362] on h3 "Triage GitHub issues" at bounding box center [589, 360] width 213 height 23
click at [804, 372] on h3 "Analyze customer feedback" at bounding box center [863, 360] width 213 height 23
drag, startPoint x: 958, startPoint y: 373, endPoint x: 850, endPoint y: 370, distance: 108.0
click at [850, 370] on div "Analyze customer feedback" at bounding box center [863, 367] width 213 height 36
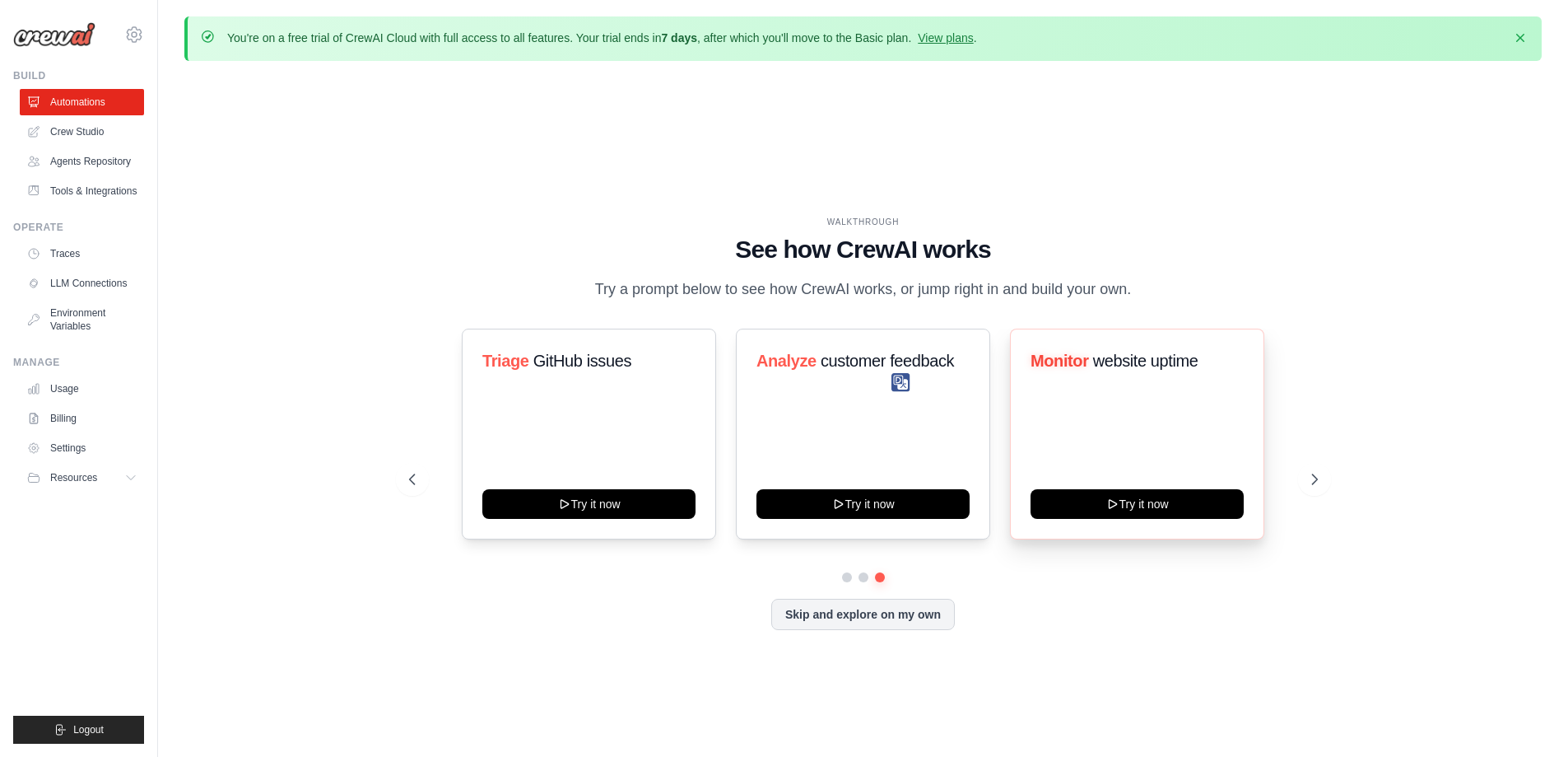
click at [1074, 373] on div "Monitor website uptime" at bounding box center [1136, 367] width 213 height 36
click at [1311, 471] on icon at bounding box center [1316, 479] width 16 height 16
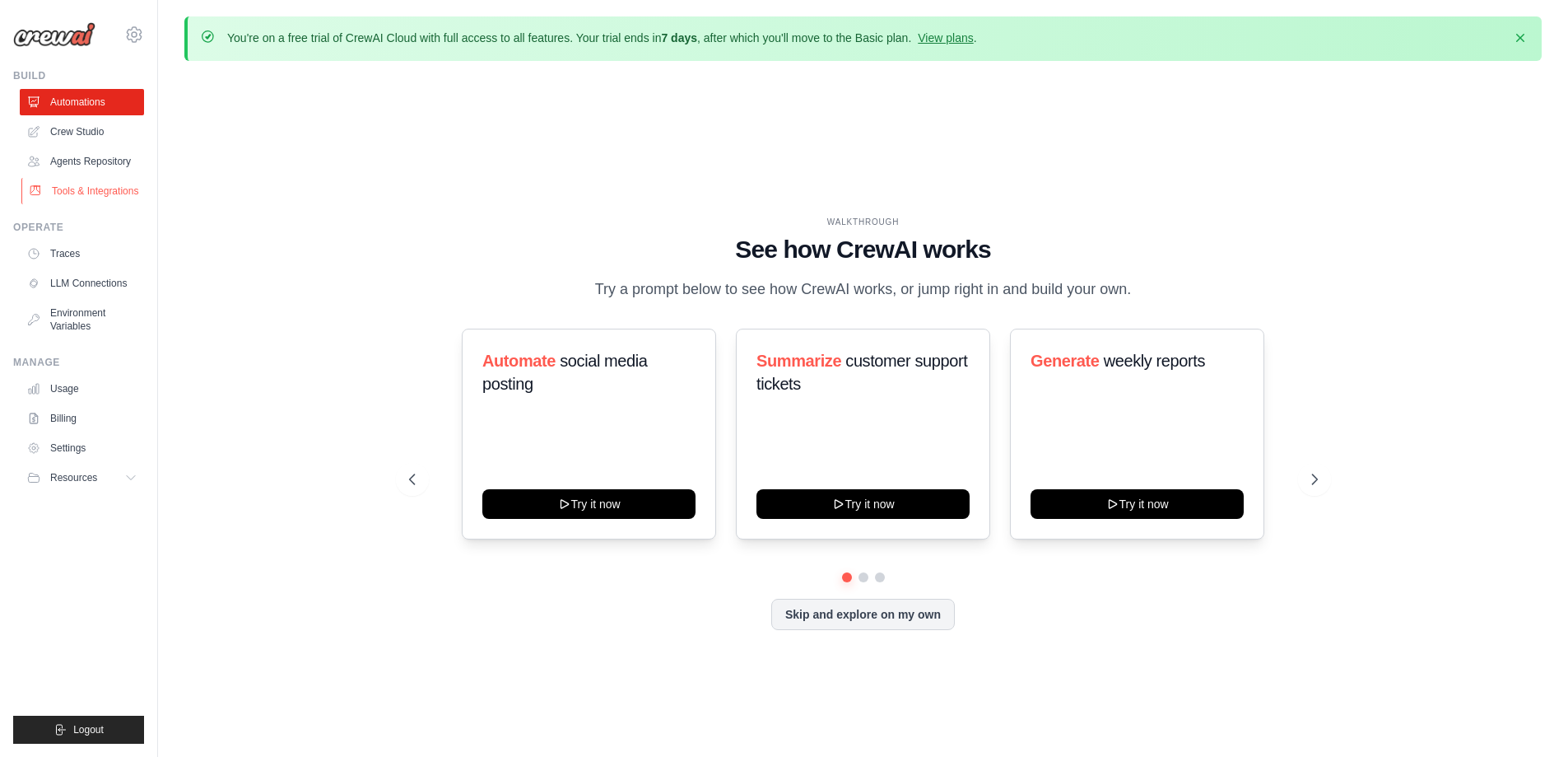
click at [87, 186] on link "Tools & Integrations" at bounding box center [84, 191] width 124 height 26
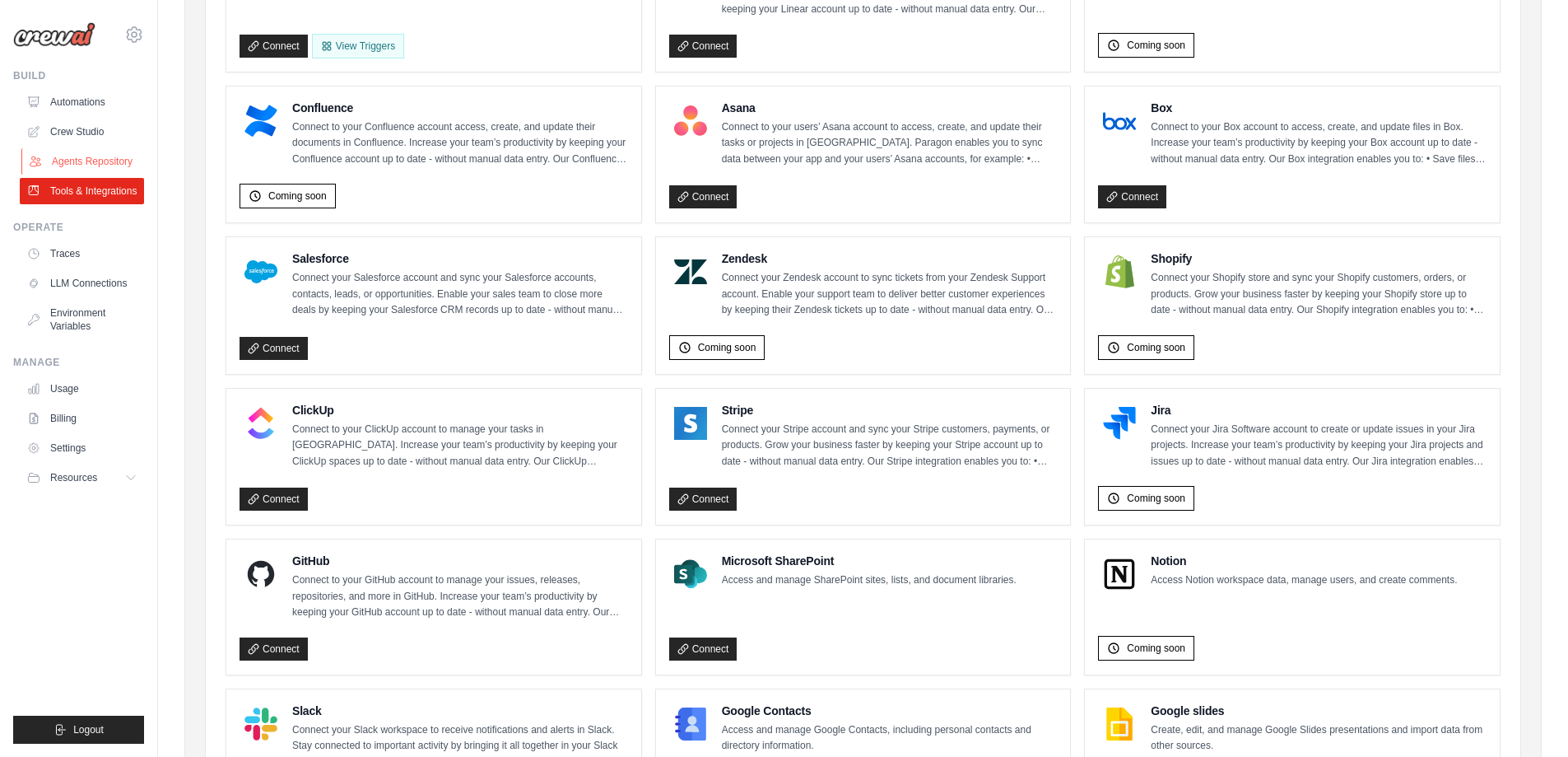
scroll to position [412, 0]
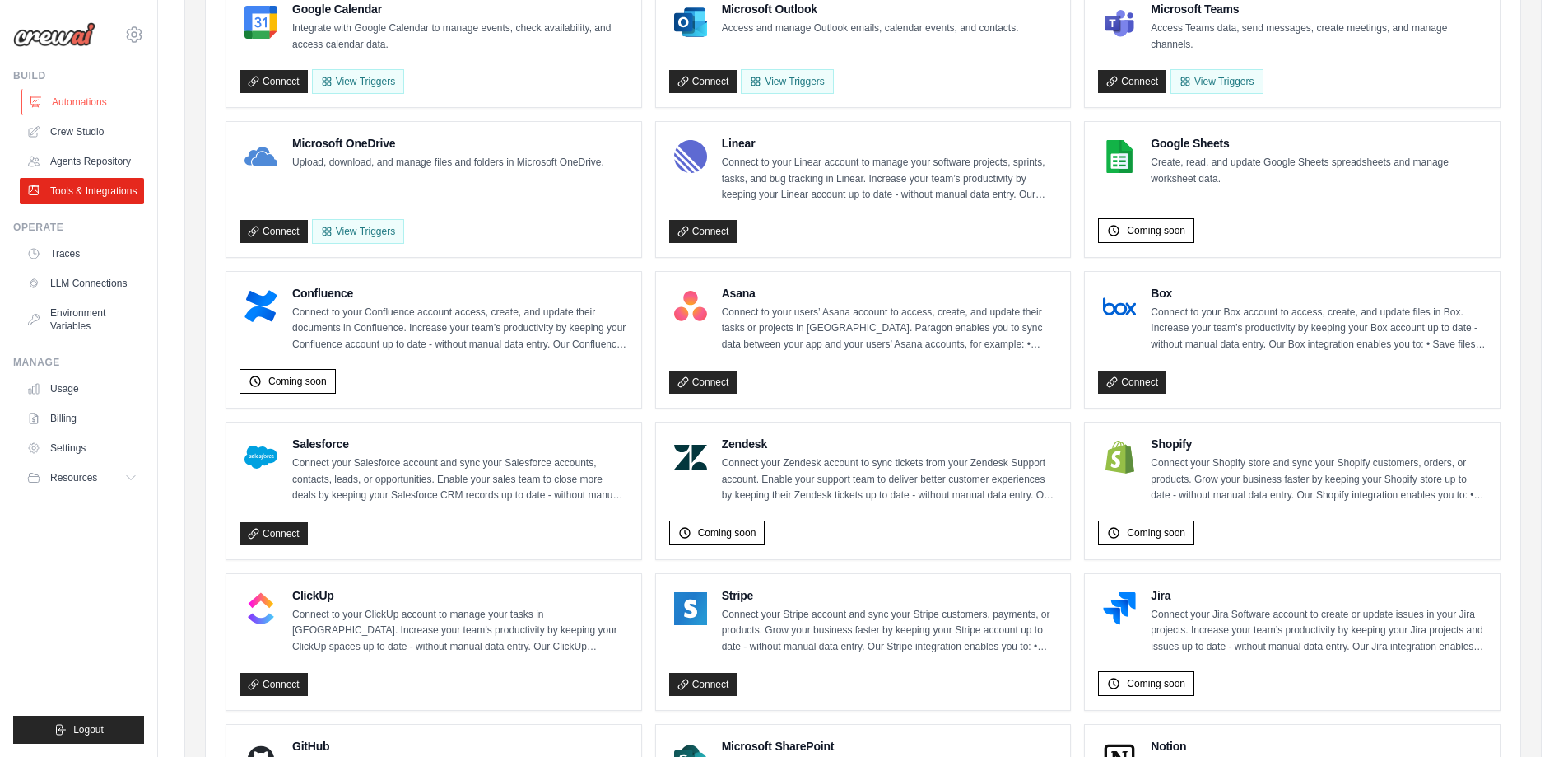
click at [78, 99] on link "Automations" at bounding box center [84, 102] width 124 height 26
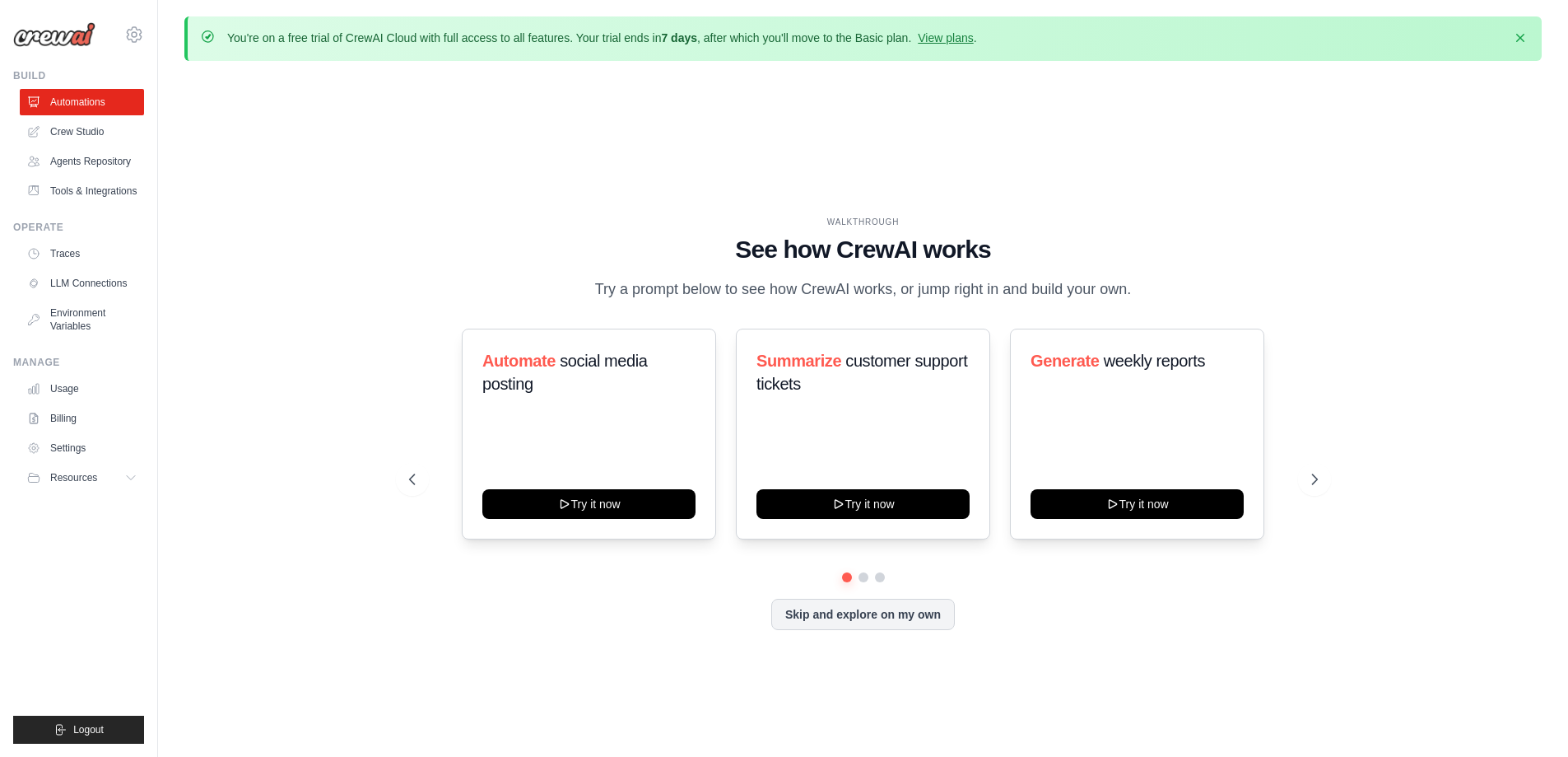
click at [251, 364] on div "WALKTHROUGH See how CrewAI works Try a prompt below to see how CrewAI works, or…" at bounding box center [863, 436] width 1357 height 723
click at [78, 101] on link "Automations" at bounding box center [84, 102] width 124 height 26
click at [862, 609] on button "Skip and explore on my own" at bounding box center [863, 613] width 184 height 31
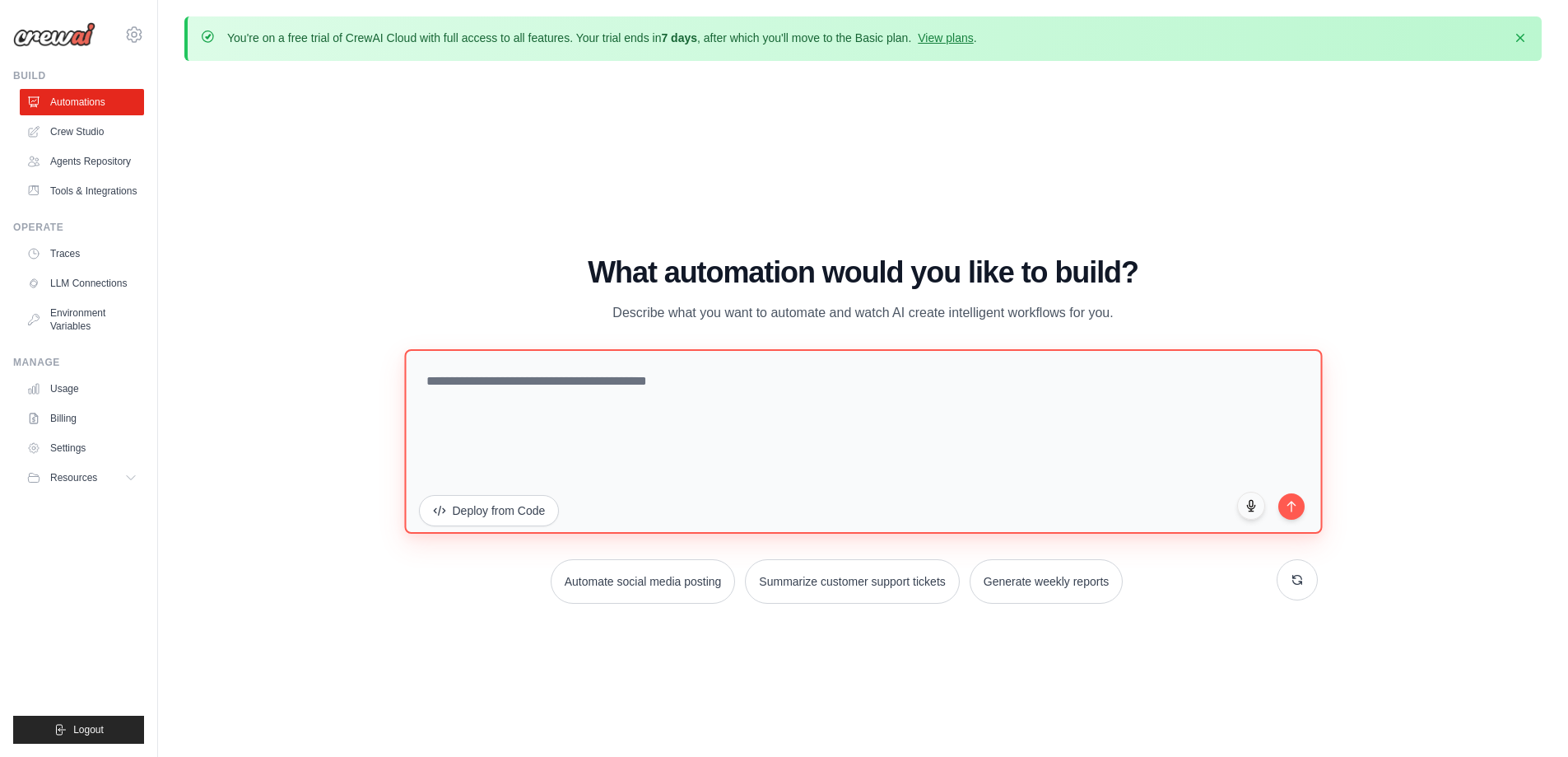
click at [588, 402] on textarea at bounding box center [863, 440] width 918 height 184
type textarea "*"
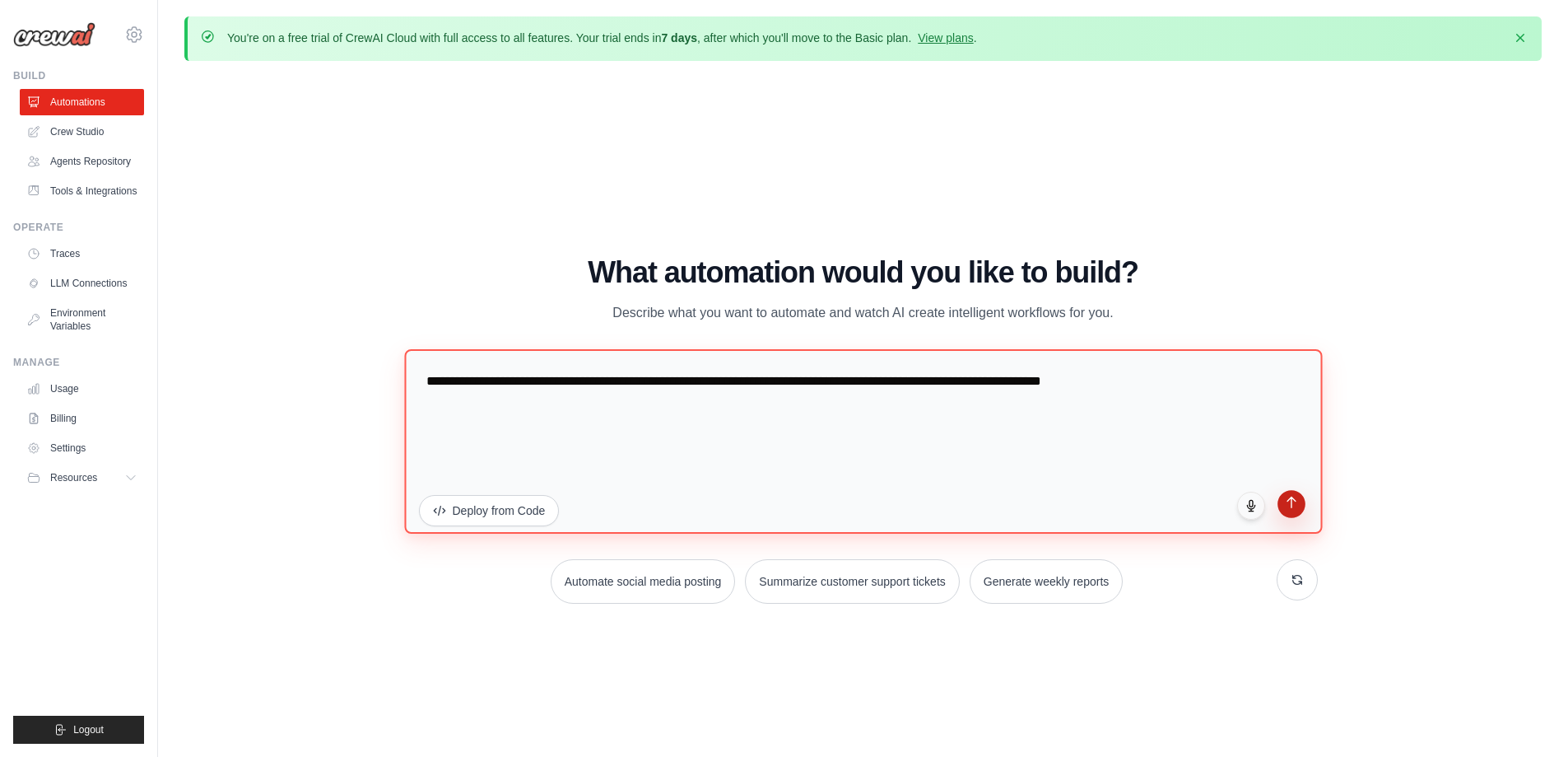
type textarea "**********"
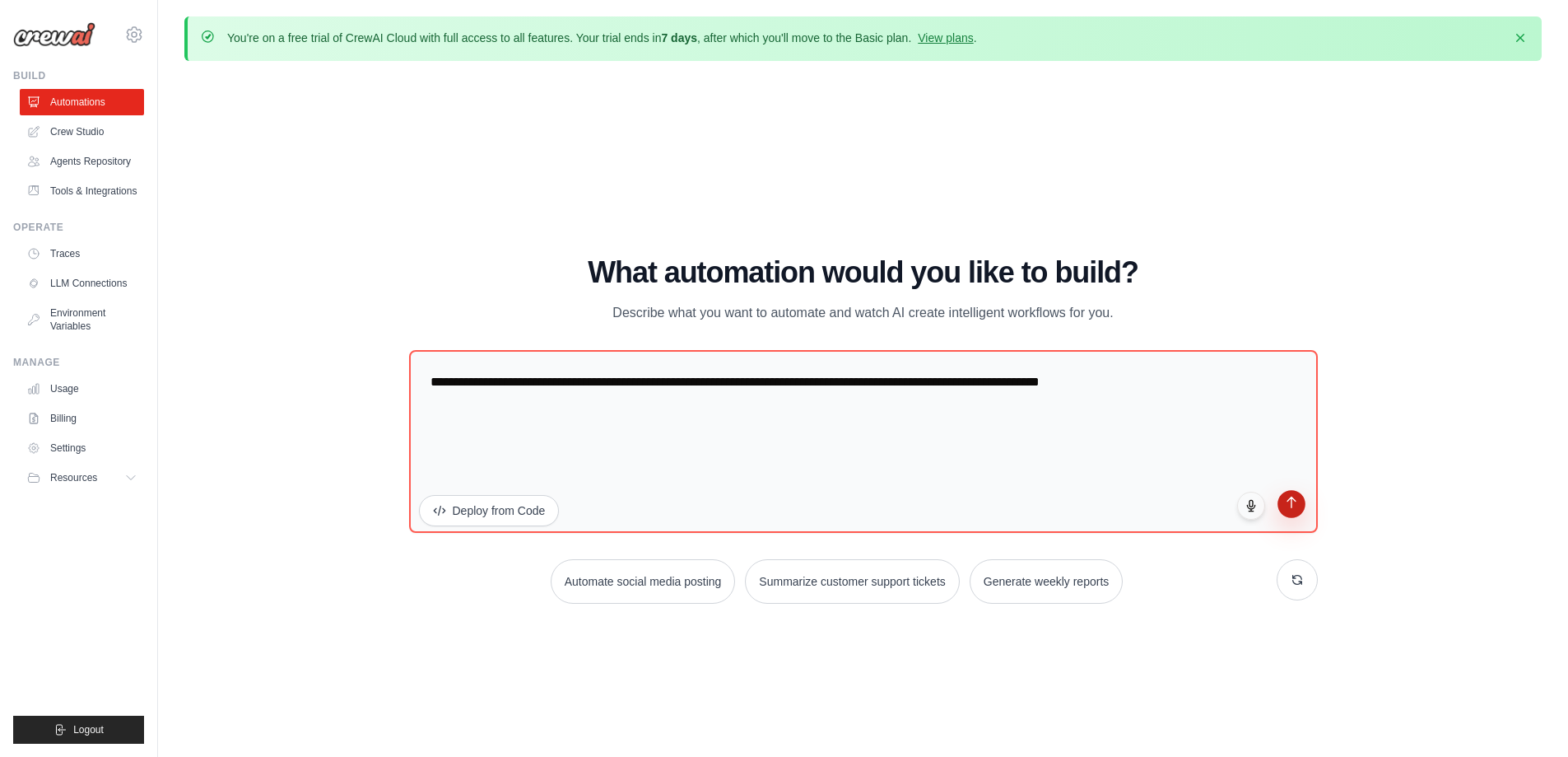
click at [1294, 504] on icon "submit" at bounding box center [1290, 502] width 14 height 14
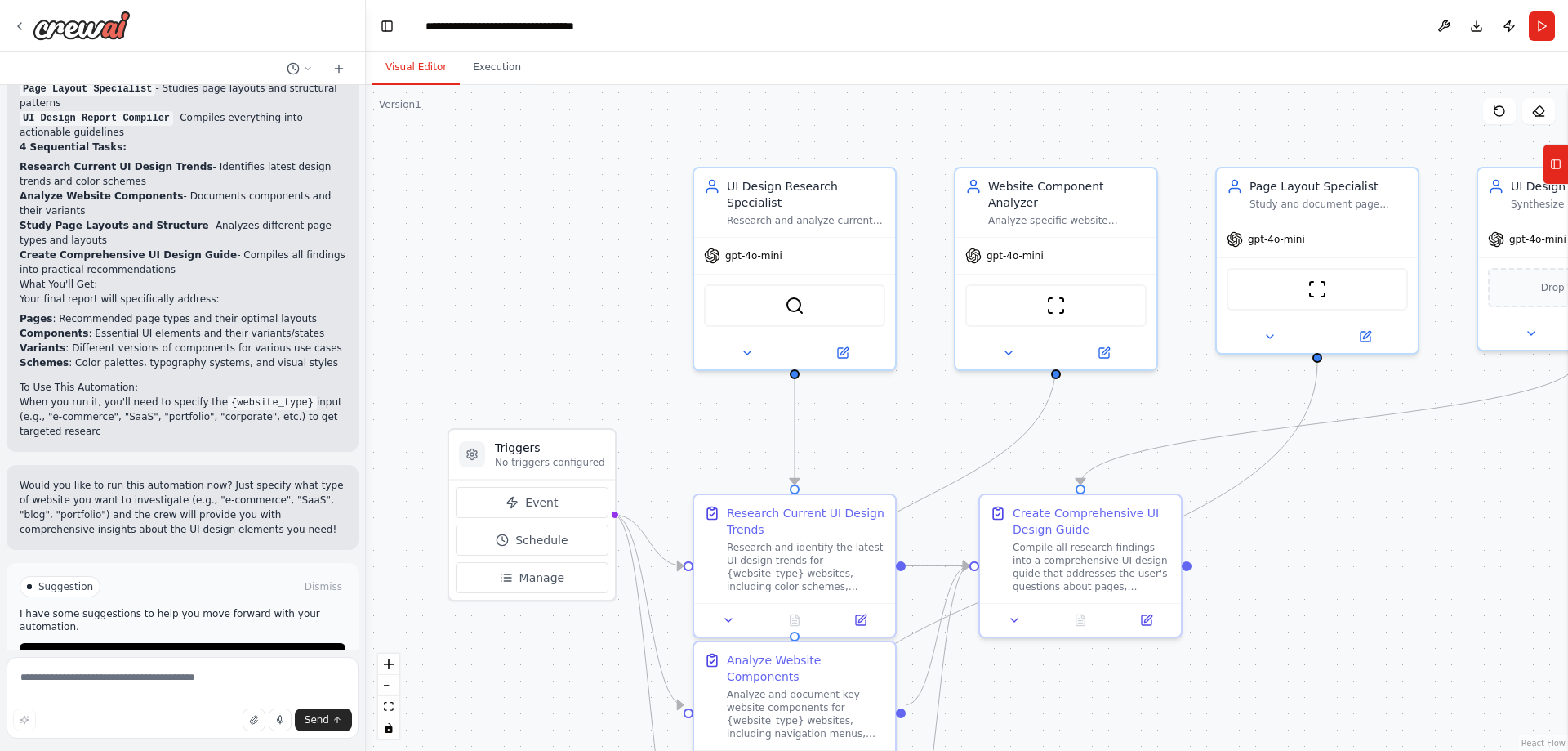
scroll to position [1130, 0]
